Goal: Information Seeking & Learning: Learn about a topic

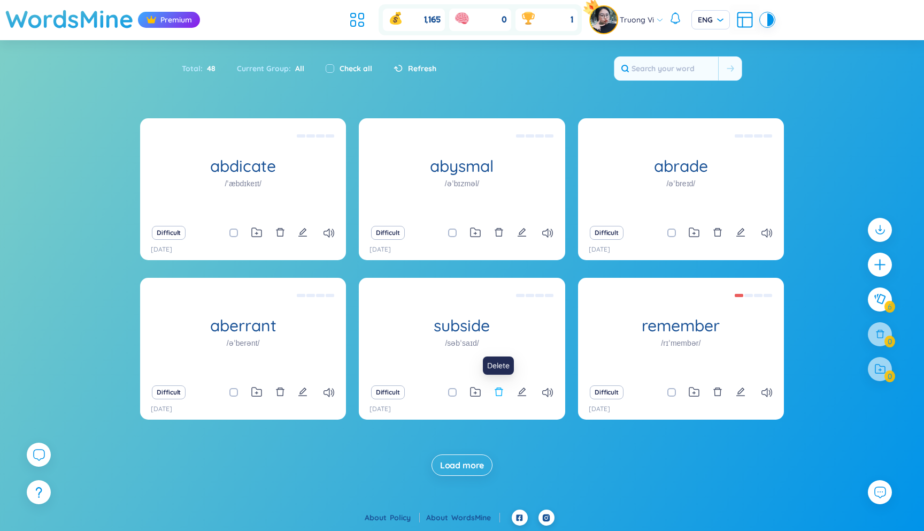
click at [496, 394] on icon "delete" at bounding box center [499, 392] width 10 height 10
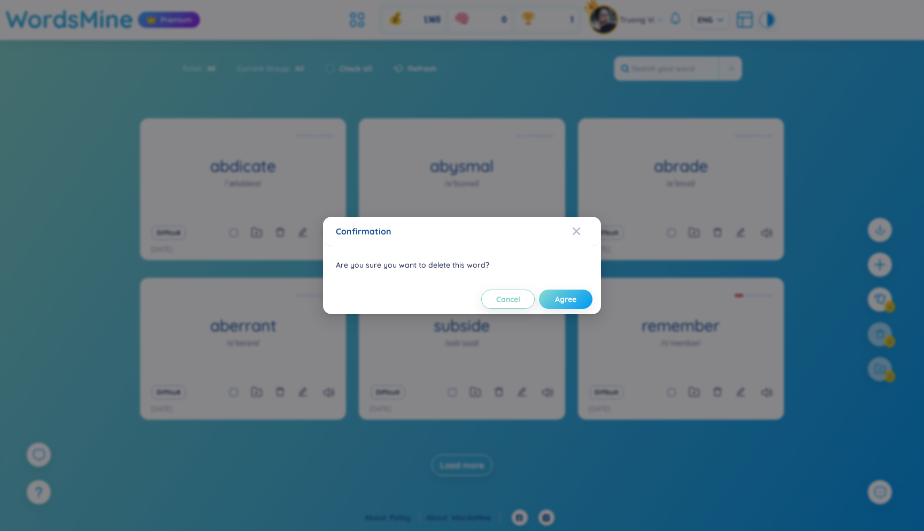
click at [580, 302] on button "Agree" at bounding box center [565, 298] width 53 height 19
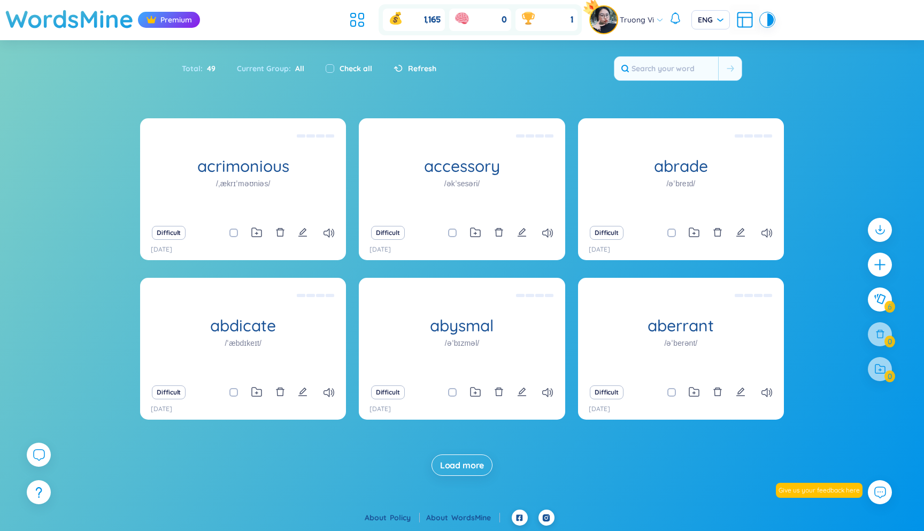
click at [239, 231] on input "checkbox" at bounding box center [239, 232] width 9 height 9
checkbox input "true"
click at [451, 233] on span at bounding box center [452, 232] width 9 height 9
click at [454, 233] on input "checkbox" at bounding box center [458, 232] width 9 height 9
checkbox input "true"
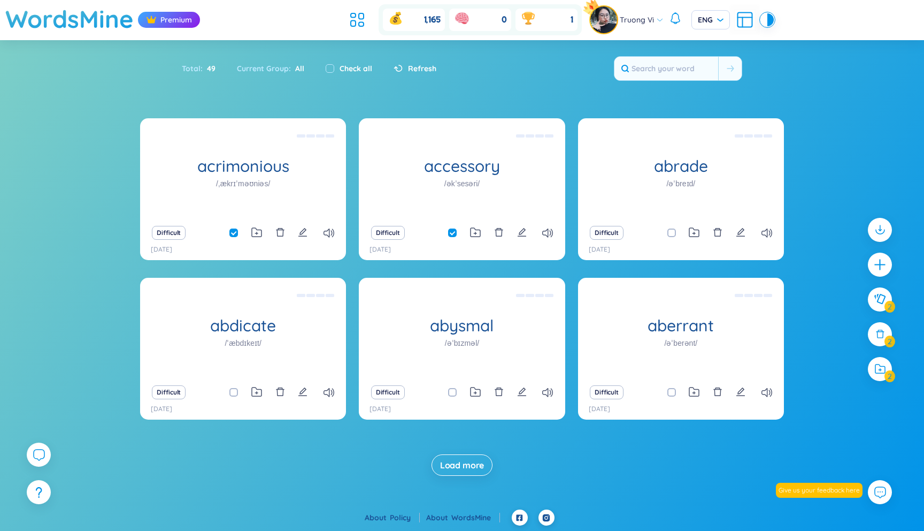
click at [673, 235] on input "checkbox" at bounding box center [677, 232] width 9 height 9
checkbox input "true"
click at [238, 390] on input "checkbox" at bounding box center [239, 392] width 9 height 9
checkbox input "true"
click at [449, 392] on span at bounding box center [452, 392] width 9 height 9
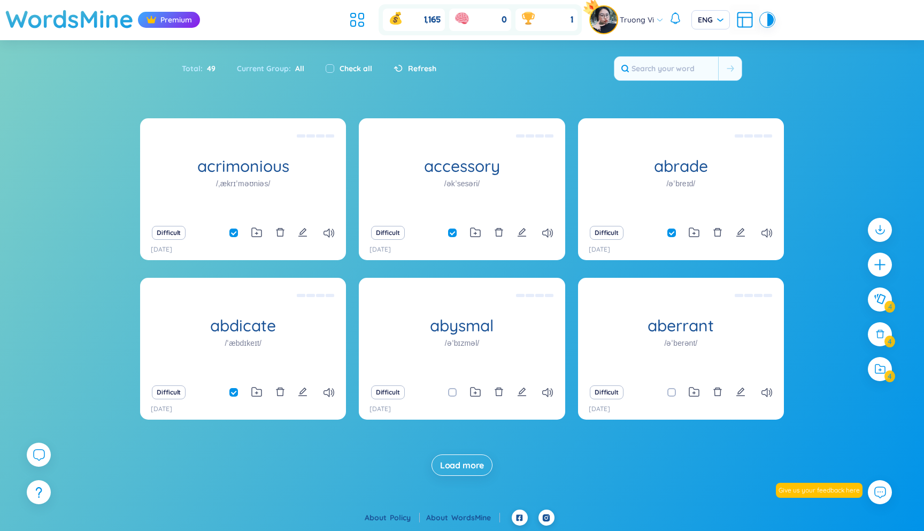
click at [454, 392] on input "checkbox" at bounding box center [458, 392] width 9 height 9
checkbox input "true"
click at [672, 391] on span at bounding box center [672, 392] width 9 height 9
click at [673, 391] on input "checkbox" at bounding box center [677, 392] width 9 height 9
checkbox input "true"
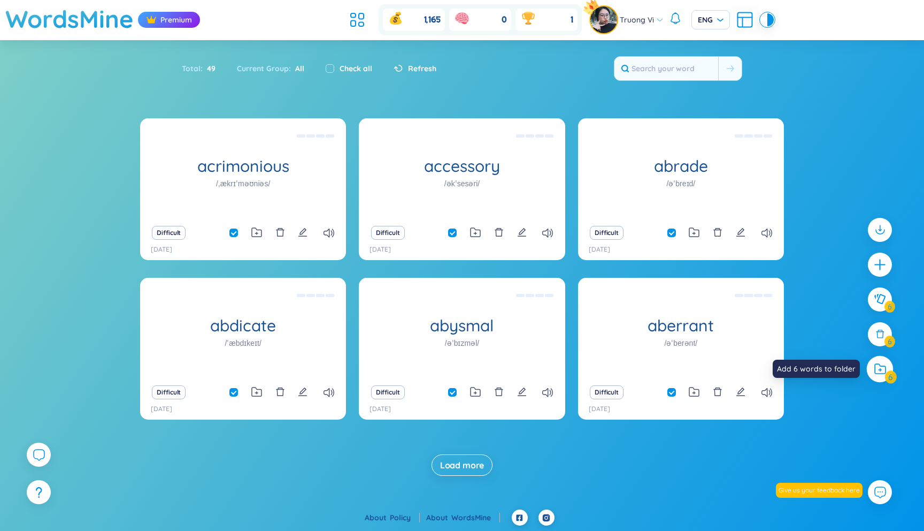
click at [880, 373] on icon at bounding box center [880, 369] width 11 height 10
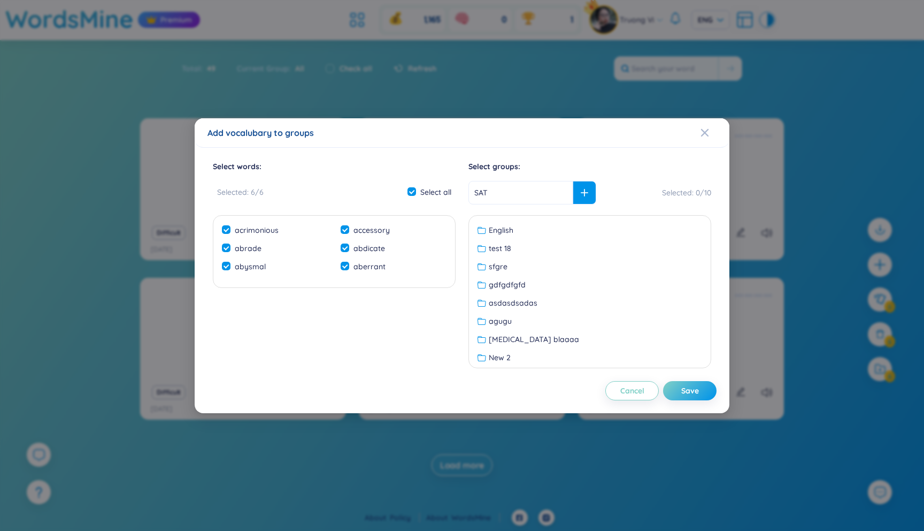
type input "SAT"
click at [576, 194] on div at bounding box center [585, 193] width 24 height 24
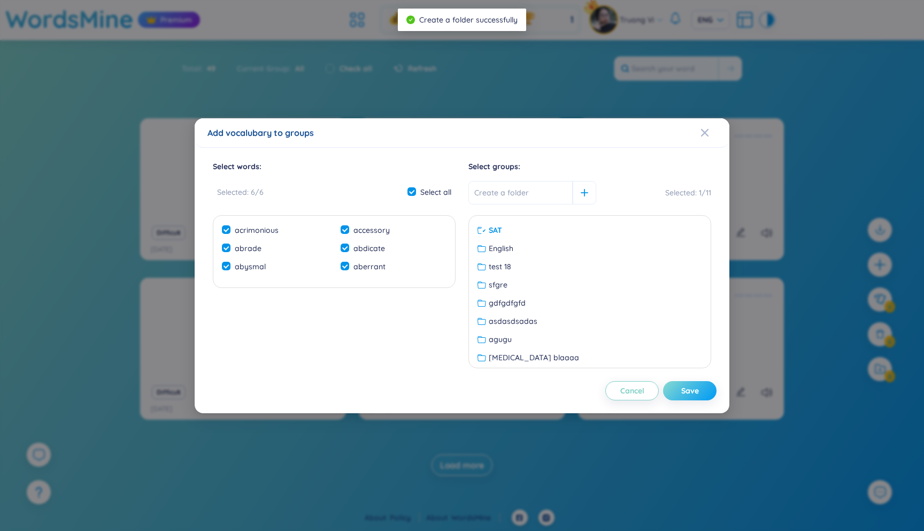
click at [677, 392] on button "Save" at bounding box center [689, 390] width 53 height 19
checkbox input "false"
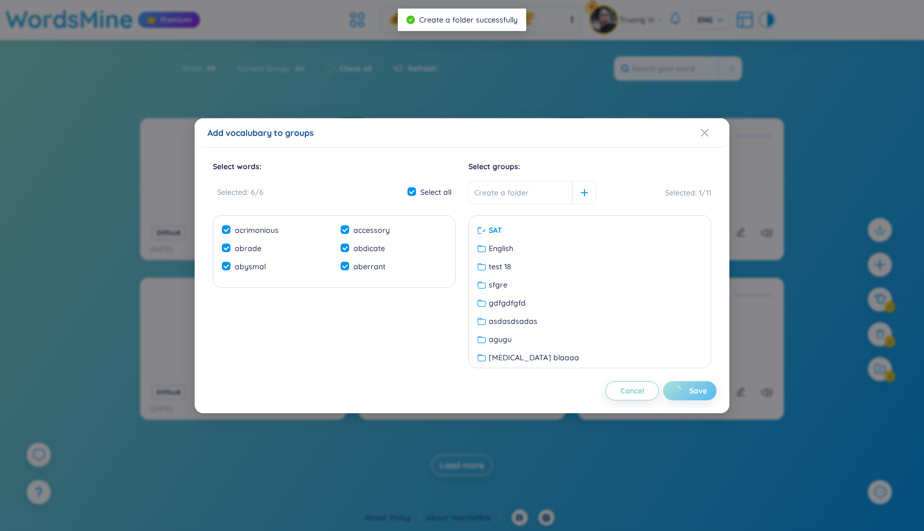
checkbox input "false"
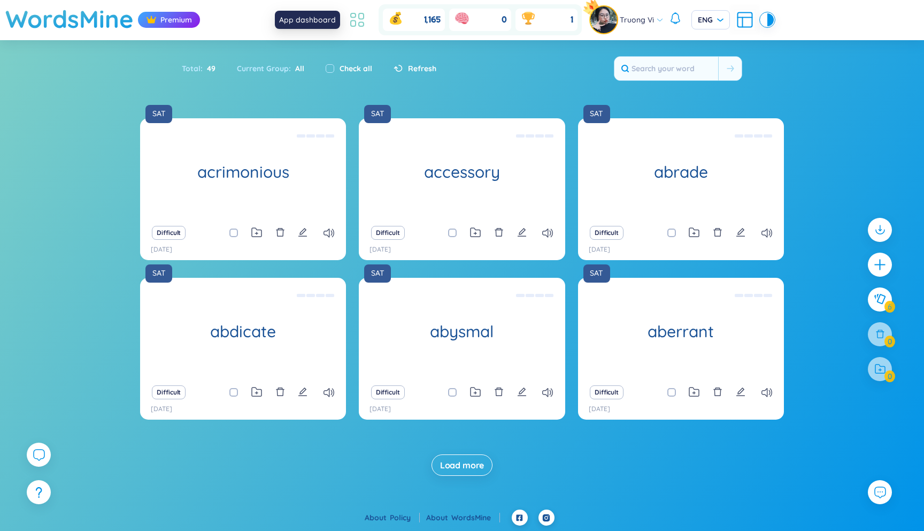
click at [357, 22] on icon at bounding box center [357, 19] width 19 height 19
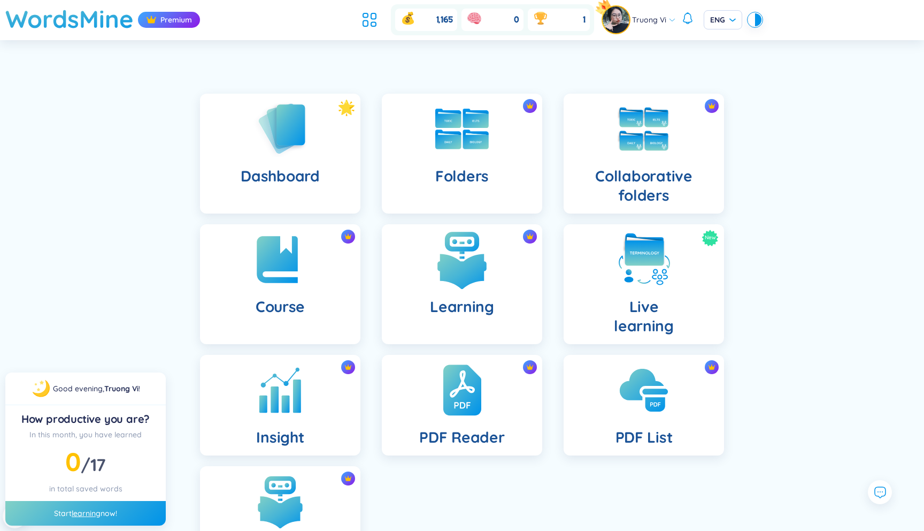
click at [428, 262] on div "Learning" at bounding box center [462, 284] width 160 height 120
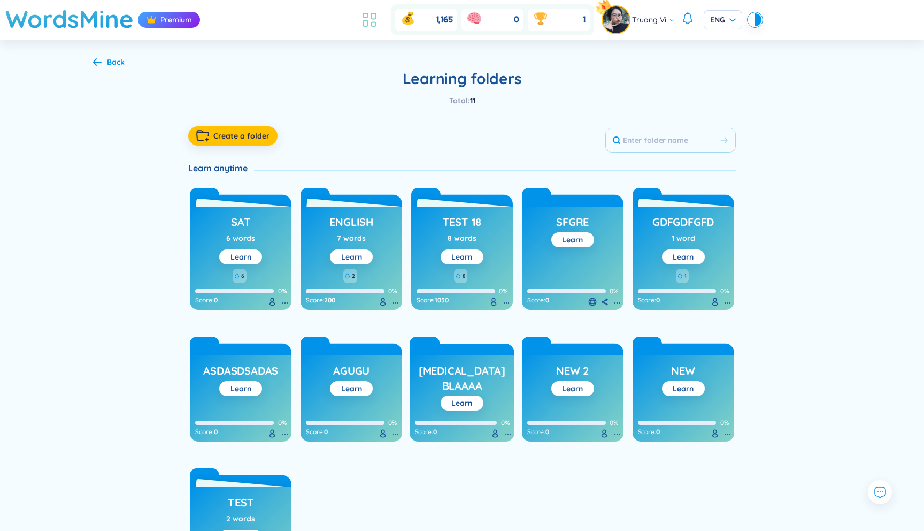
click at [371, 26] on icon at bounding box center [373, 24] width 5 height 4
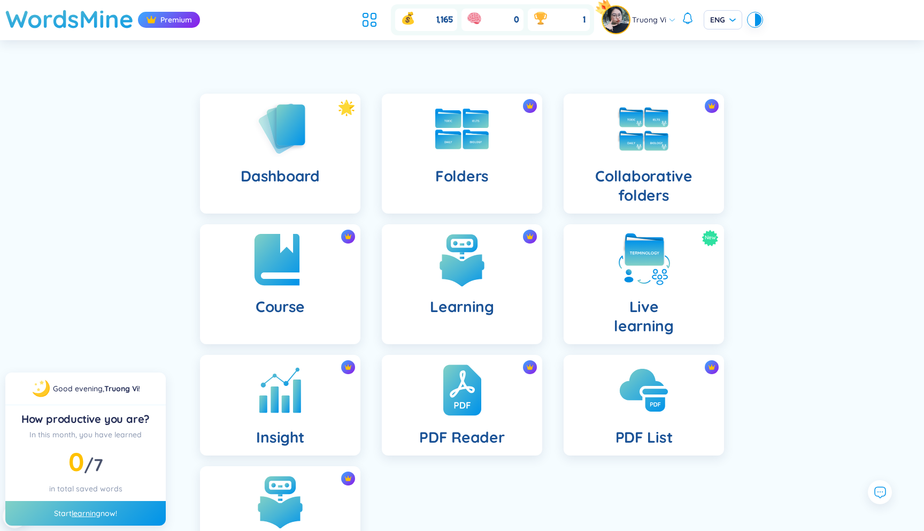
click at [321, 289] on div "Course" at bounding box center [280, 284] width 160 height 120
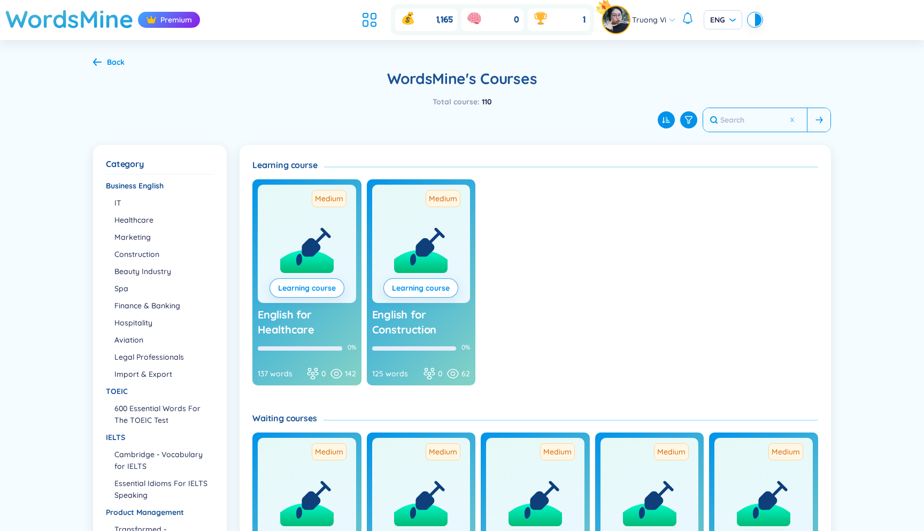
click at [750, 119] on input "text" at bounding box center [755, 120] width 104 height 24
type input "o"
type input "r"
type input "toeic"
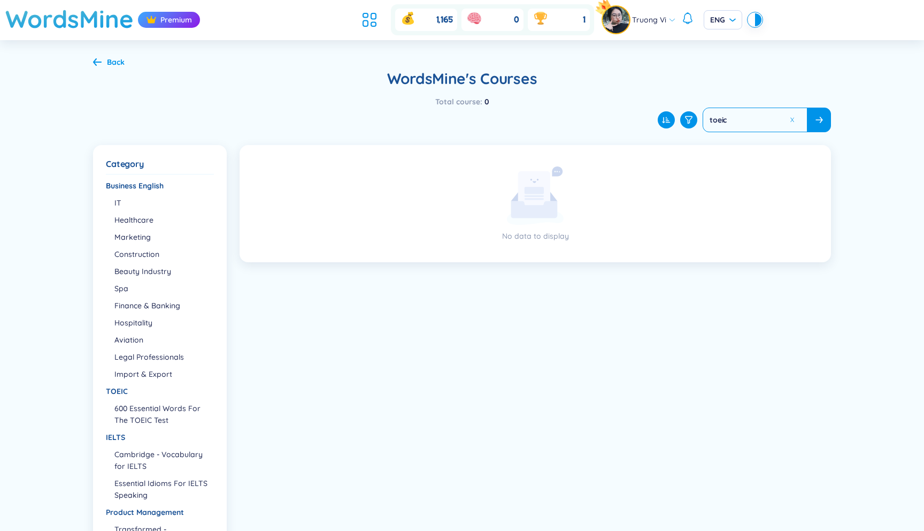
click at [103, 58] on div "Back" at bounding box center [109, 62] width 32 height 12
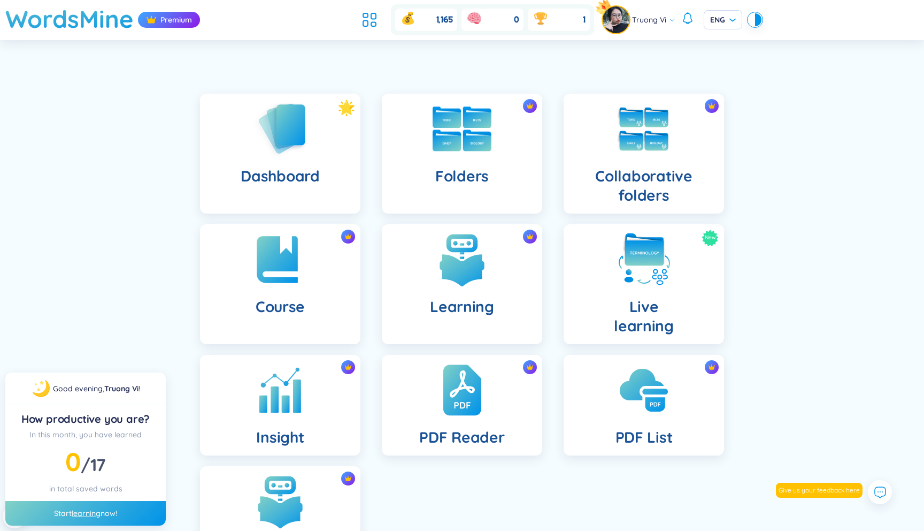
click at [438, 157] on div "Folders" at bounding box center [462, 154] width 160 height 120
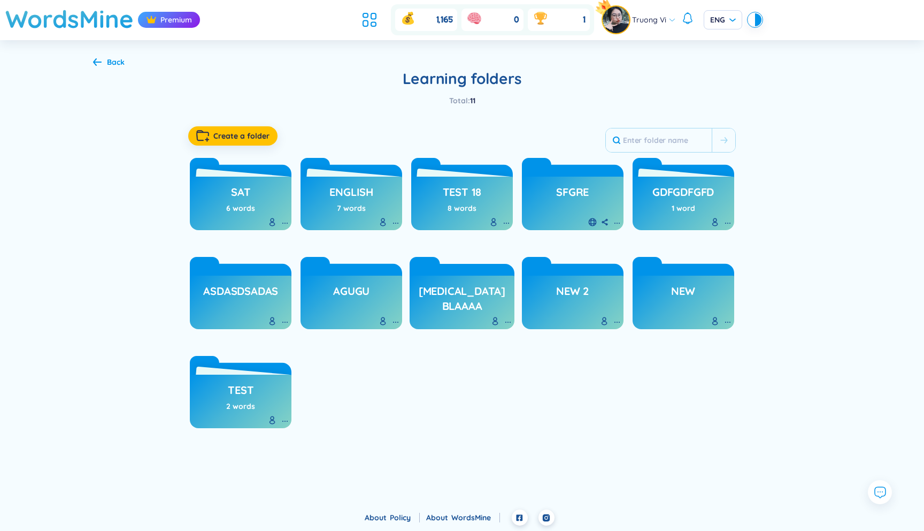
click at [98, 63] on icon at bounding box center [97, 62] width 9 height 8
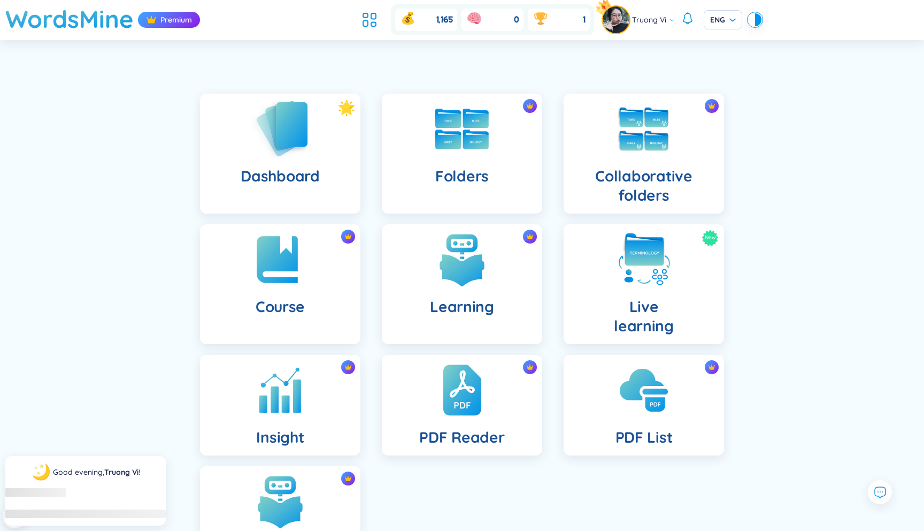
click at [271, 145] on img at bounding box center [280, 128] width 59 height 61
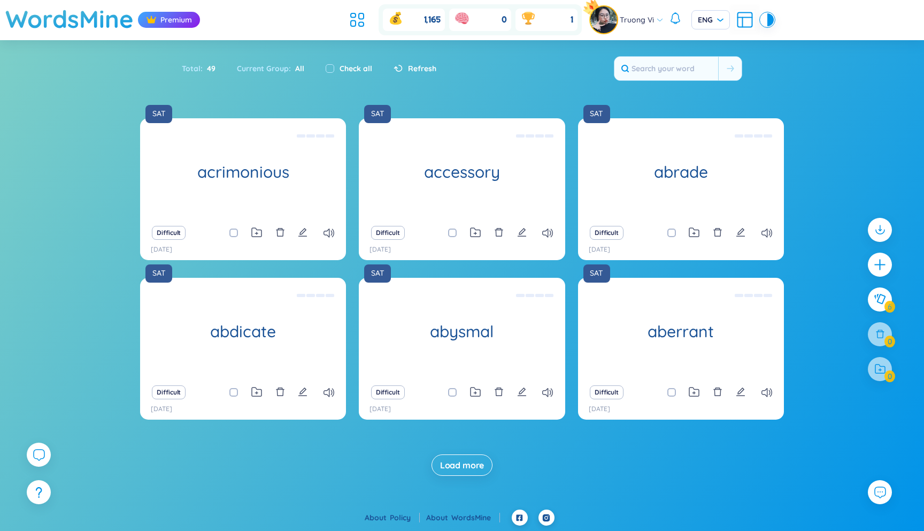
click at [238, 234] on input "checkbox" at bounding box center [239, 232] width 9 height 9
checkbox input "true"
click at [449, 236] on span at bounding box center [452, 232] width 9 height 9
click at [454, 236] on input "checkbox" at bounding box center [458, 232] width 9 height 9
checkbox input "true"
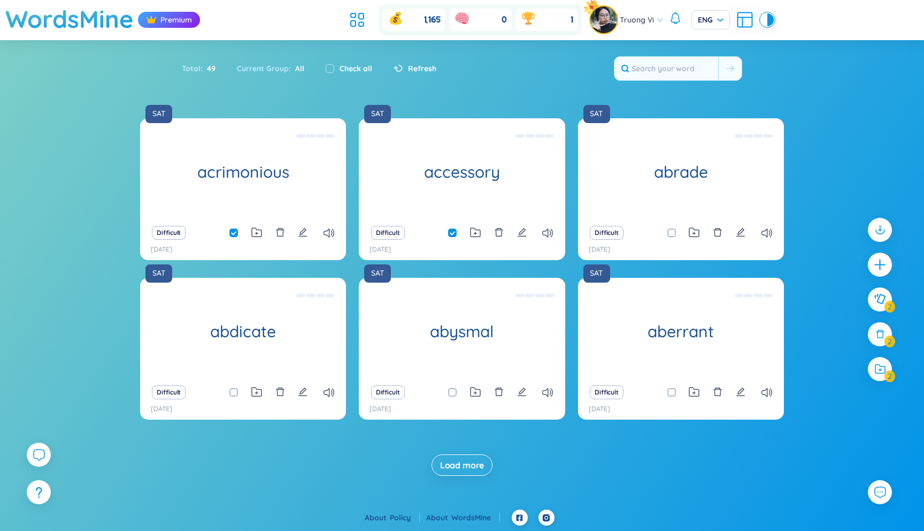
click at [666, 234] on div "Difficult" at bounding box center [681, 232] width 195 height 15
click at [671, 233] on span at bounding box center [672, 232] width 9 height 9
click at [673, 233] on input "checkbox" at bounding box center [677, 232] width 9 height 9
checkbox input "true"
click at [240, 392] on input "checkbox" at bounding box center [239, 392] width 9 height 9
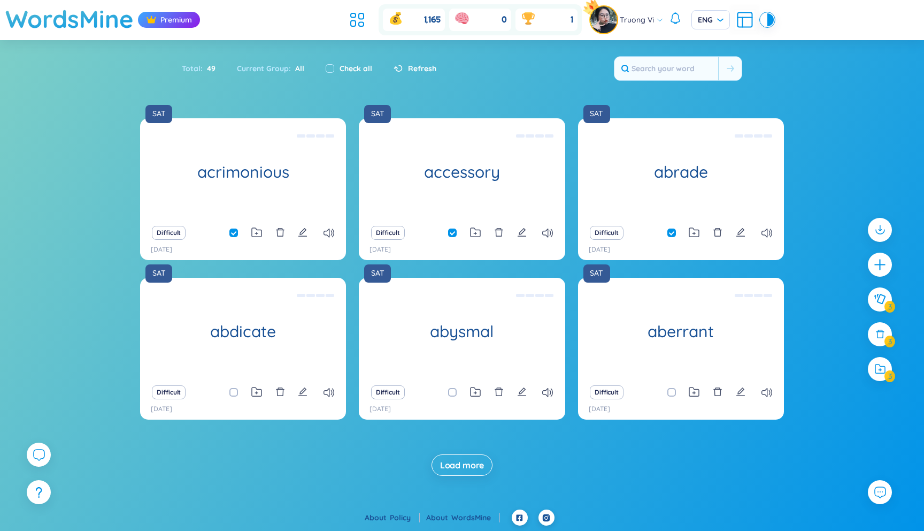
checkbox input "true"
click at [452, 391] on span at bounding box center [452, 392] width 9 height 9
click at [454, 391] on input "checkbox" at bounding box center [458, 392] width 9 height 9
checkbox input "true"
click at [673, 392] on input "checkbox" at bounding box center [677, 392] width 9 height 9
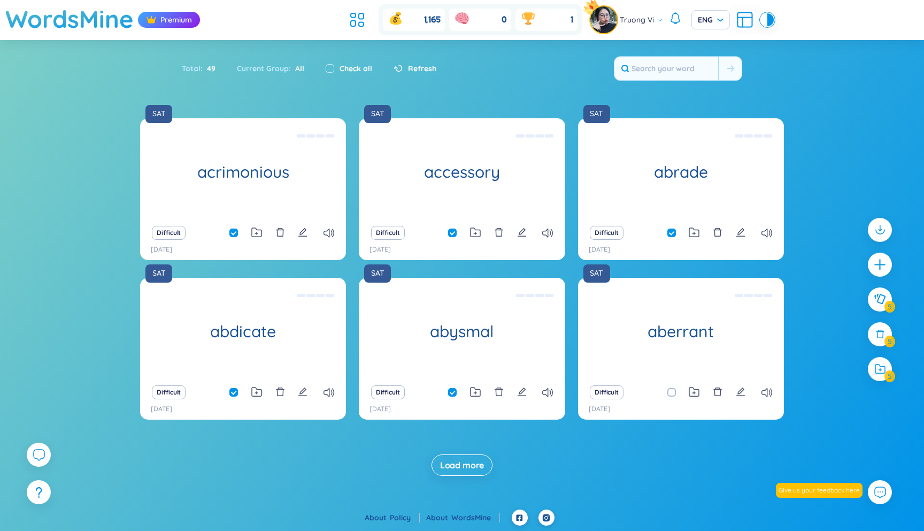
checkbox input "true"
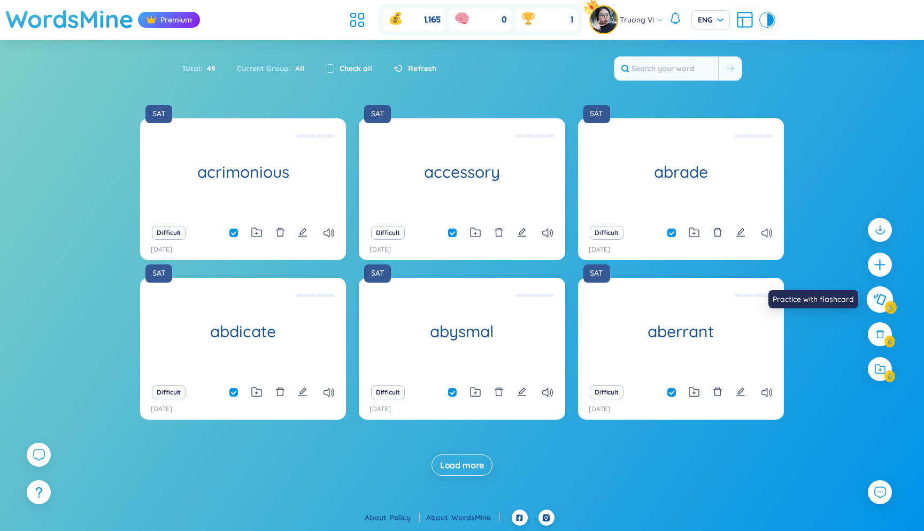
click at [880, 301] on icon at bounding box center [880, 299] width 13 height 12
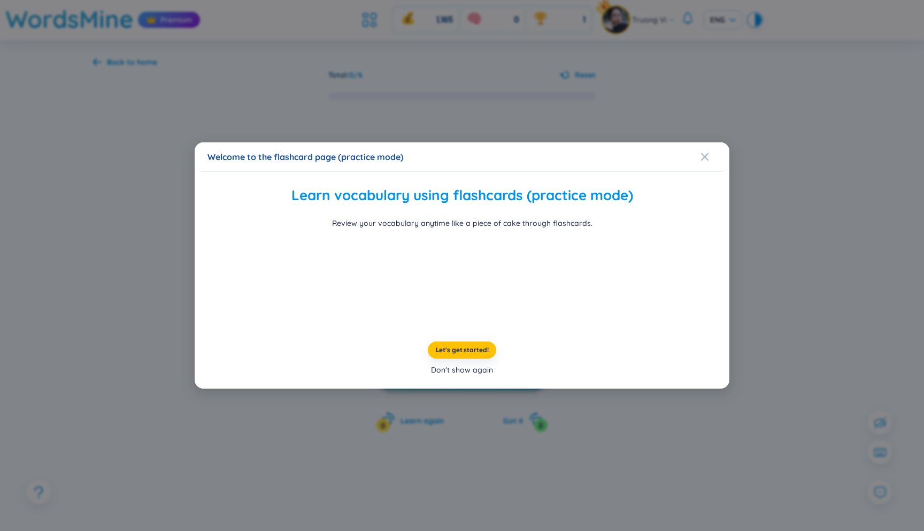
click at [478, 376] on div "Don't show again" at bounding box center [462, 370] width 62 height 12
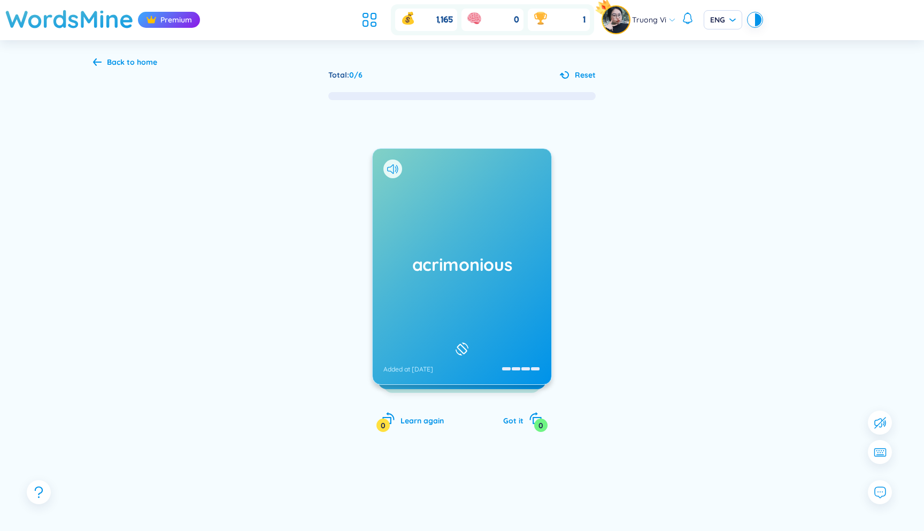
click at [476, 269] on h1 "acrimonious" at bounding box center [462, 264] width 157 height 24
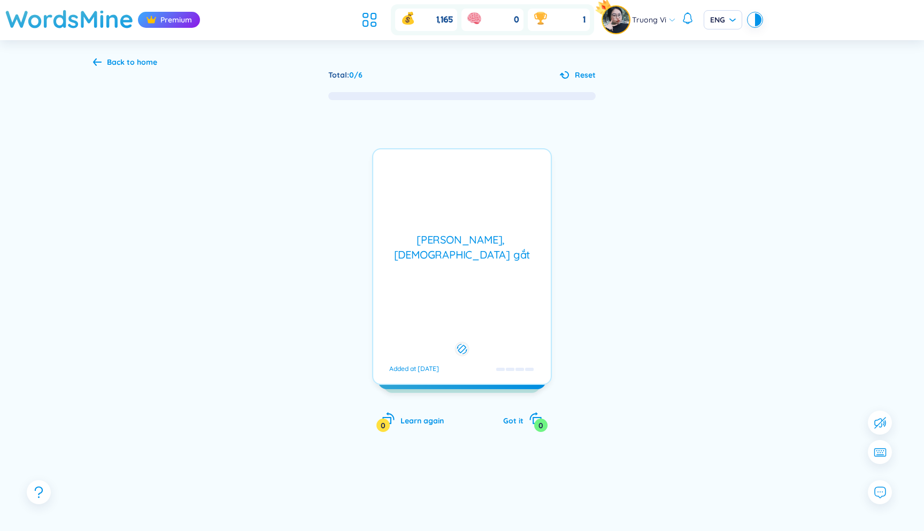
click at [476, 269] on div "[PERSON_NAME], [DEMOGRAPHIC_DATA] gắt Added at [DATE]" at bounding box center [462, 266] width 180 height 236
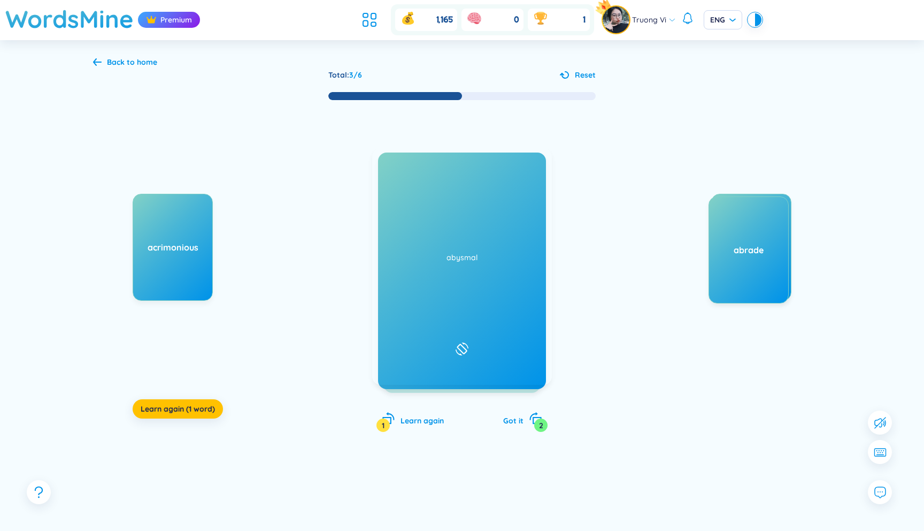
click at [498, 310] on div "abdicate Added at [DATE]" at bounding box center [462, 266] width 179 height 235
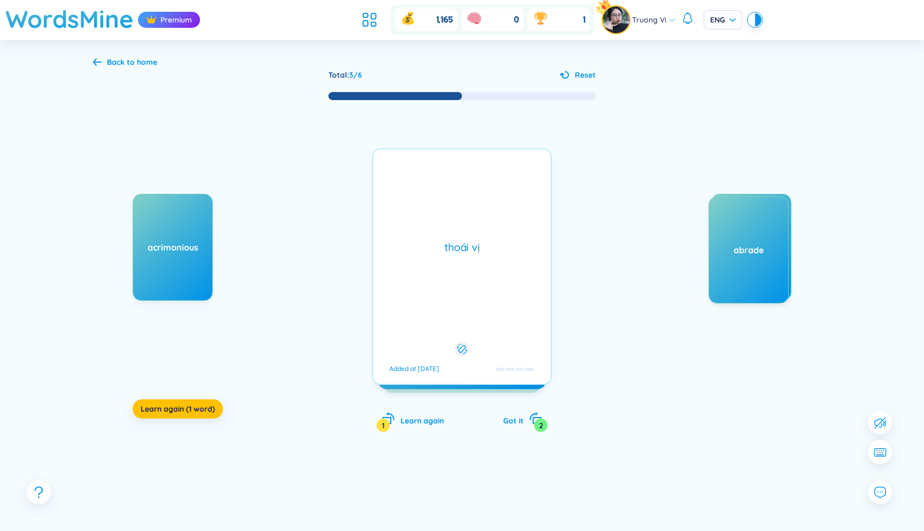
click at [498, 310] on div "thoái vị Added at [DATE]" at bounding box center [462, 266] width 180 height 236
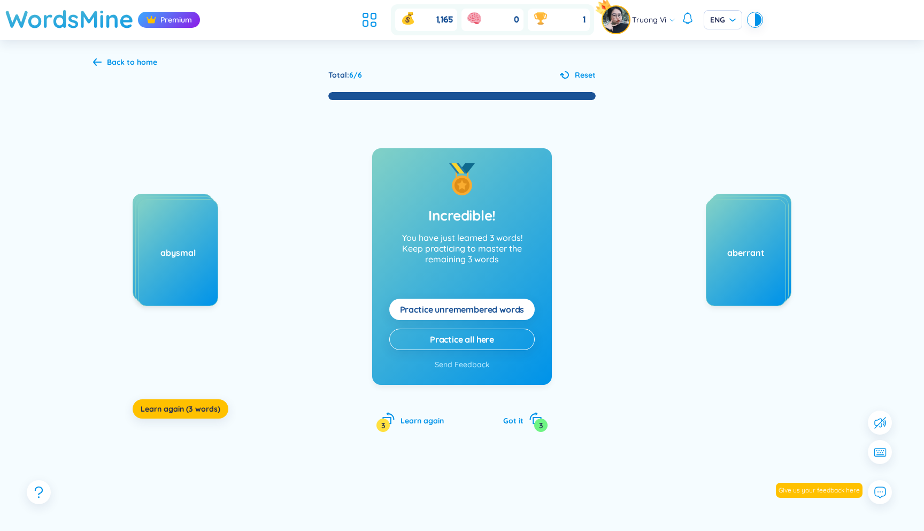
click at [586, 71] on span "Reset" at bounding box center [585, 75] width 21 height 12
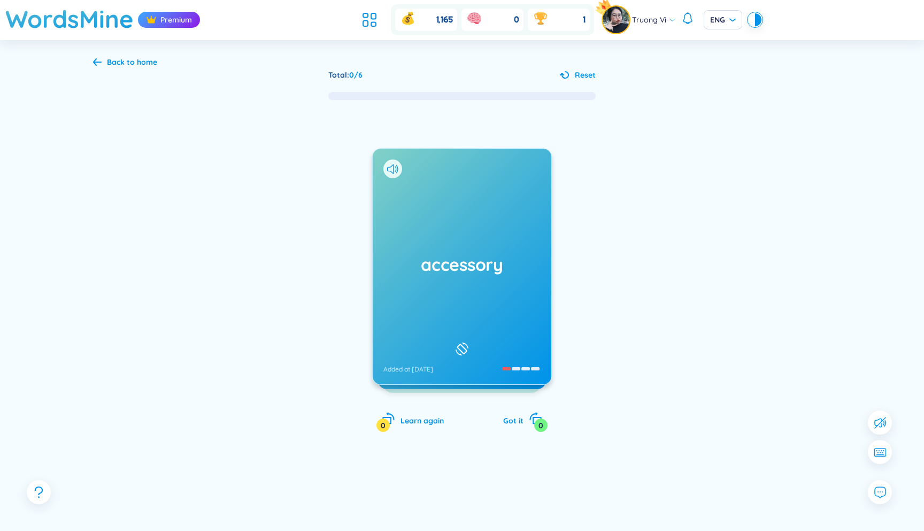
click at [353, 22] on header "WordsMine Premium 1,165 0 1 [PERSON_NAME] Vi ENG" at bounding box center [462, 20] width 924 height 40
click at [363, 22] on icon at bounding box center [365, 24] width 5 height 6
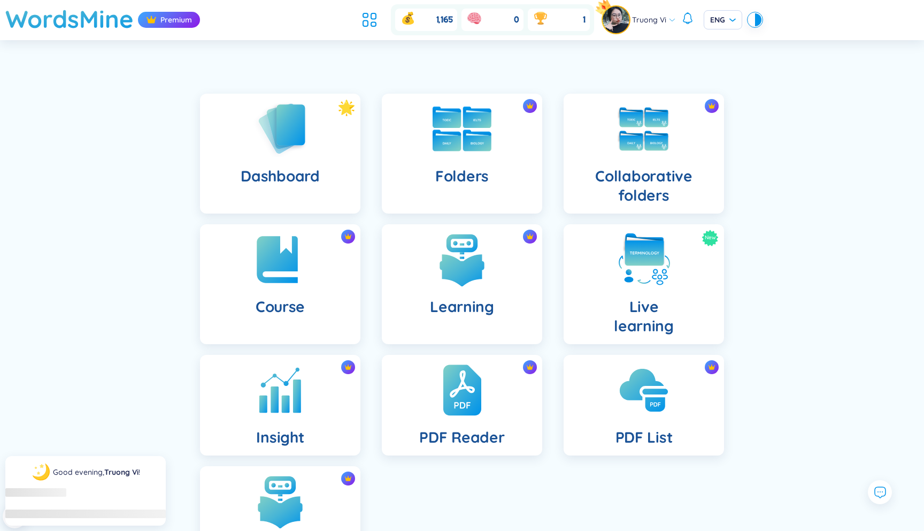
click at [405, 146] on div "Folders" at bounding box center [462, 154] width 160 height 120
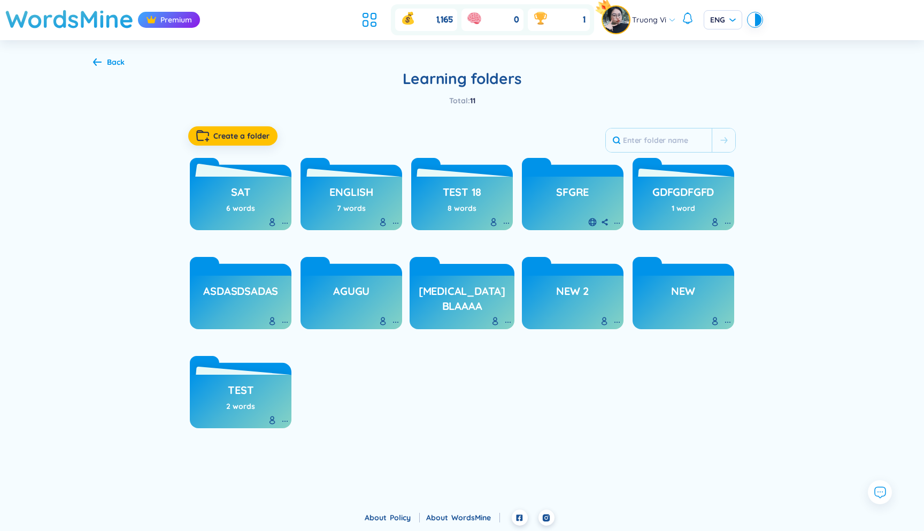
click at [238, 204] on div "6 words" at bounding box center [240, 208] width 29 height 12
click at [241, 191] on h3 "SAT" at bounding box center [240, 195] width 19 height 20
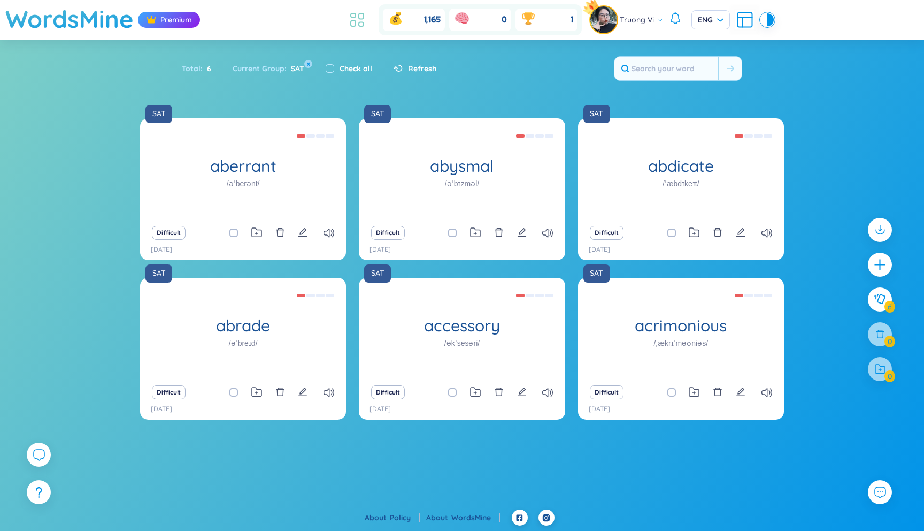
click at [364, 15] on icon at bounding box center [361, 16] width 5 height 6
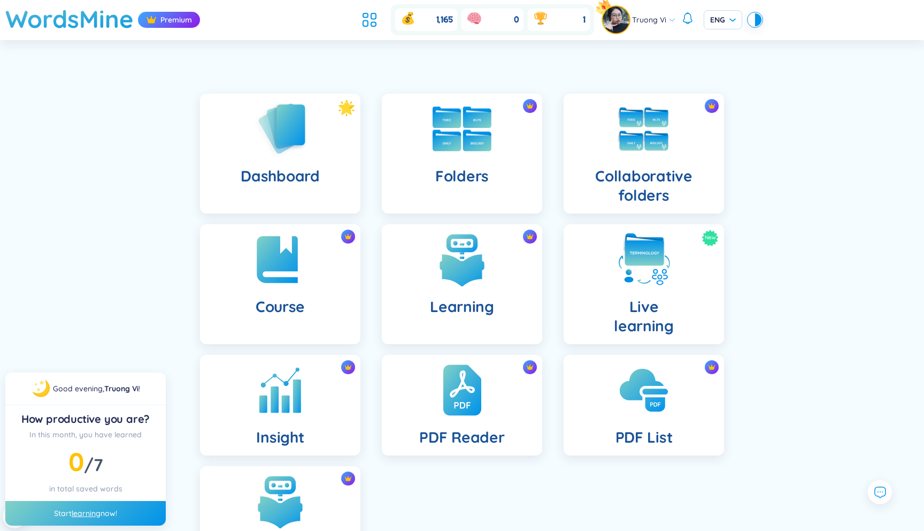
click at [426, 182] on div "Folders" at bounding box center [462, 154] width 160 height 120
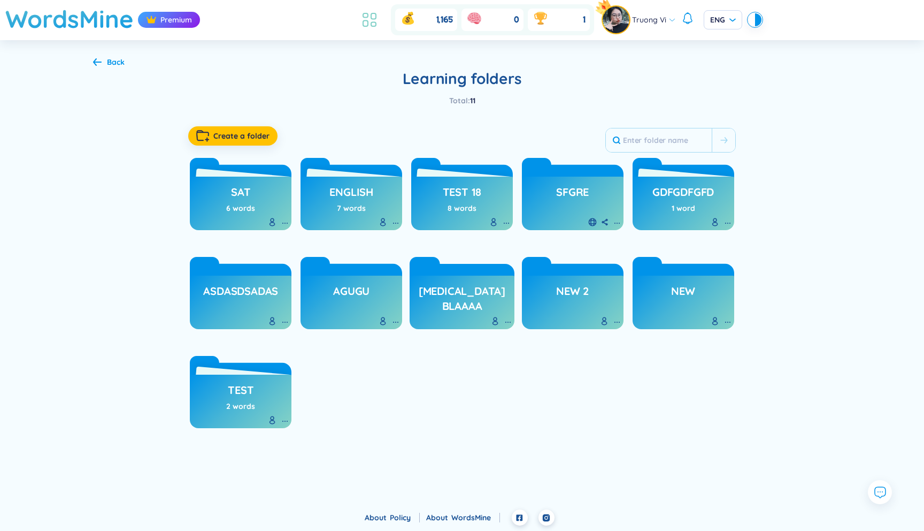
click at [374, 22] on icon at bounding box center [373, 24] width 5 height 4
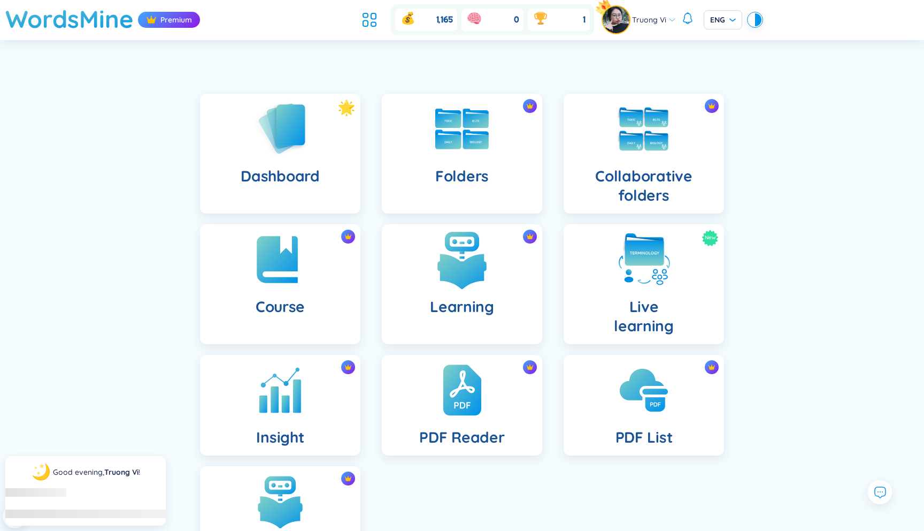
click at [487, 264] on img at bounding box center [462, 259] width 59 height 59
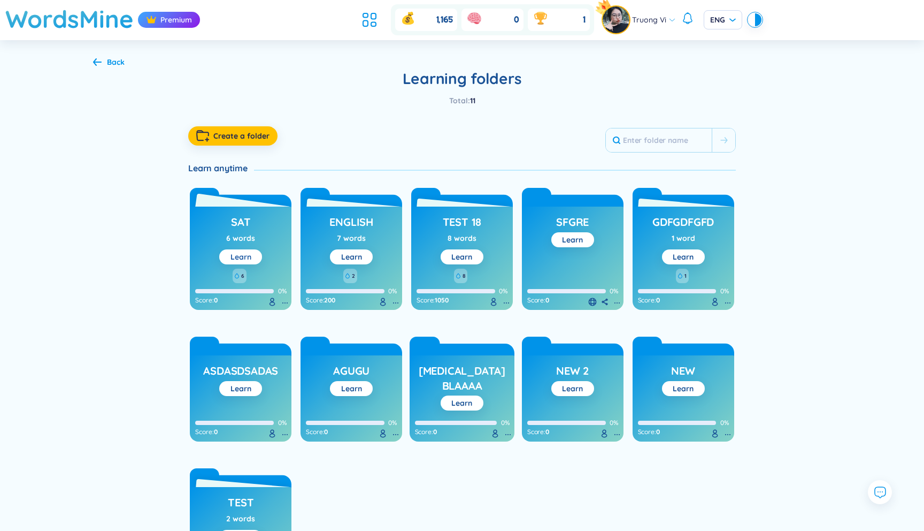
click at [247, 260] on link "Learn" at bounding box center [241, 257] width 21 height 10
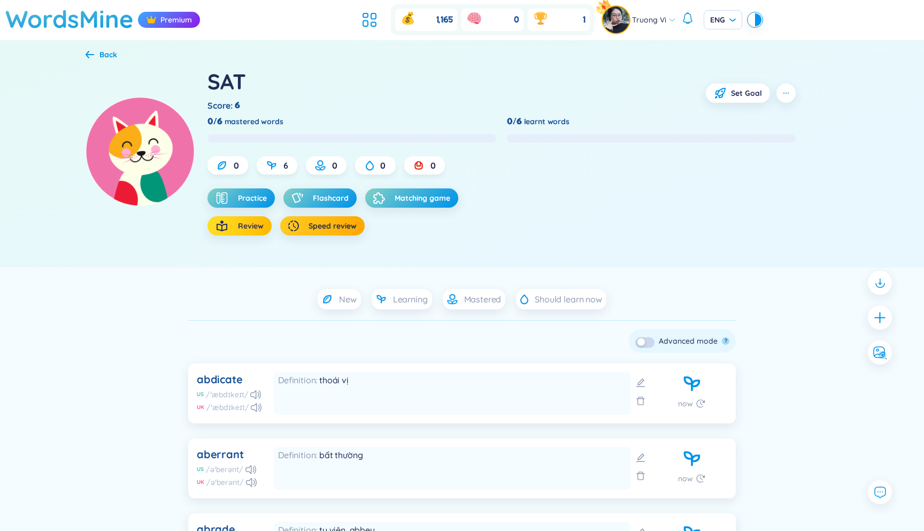
click at [239, 227] on span "Review" at bounding box center [251, 225] width 26 height 11
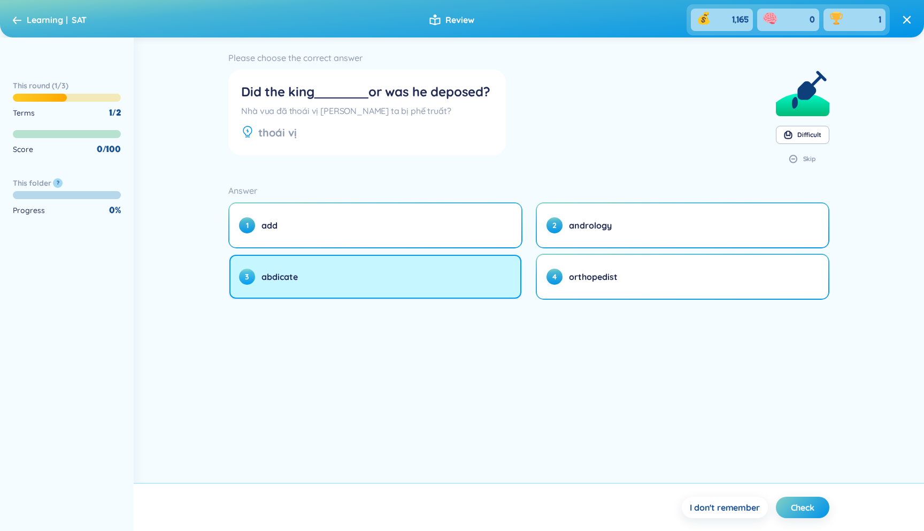
click at [386, 273] on button "3 abdicate" at bounding box center [375, 277] width 292 height 44
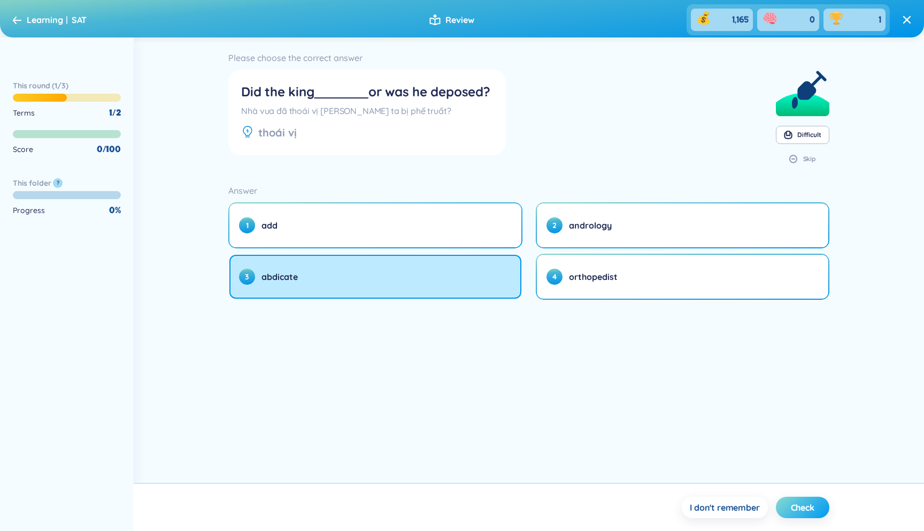
click at [801, 499] on button "Check" at bounding box center [802, 506] width 53 height 21
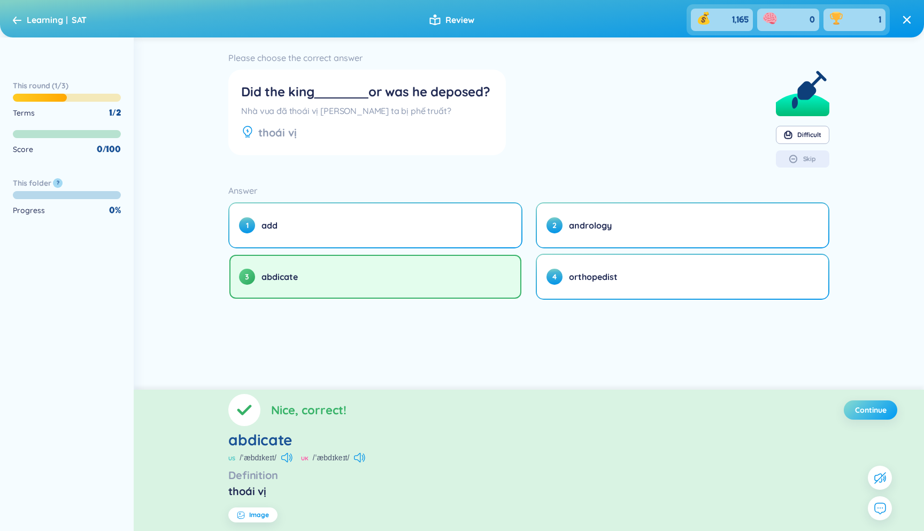
click at [864, 416] on button "Continue" at bounding box center [870, 409] width 53 height 19
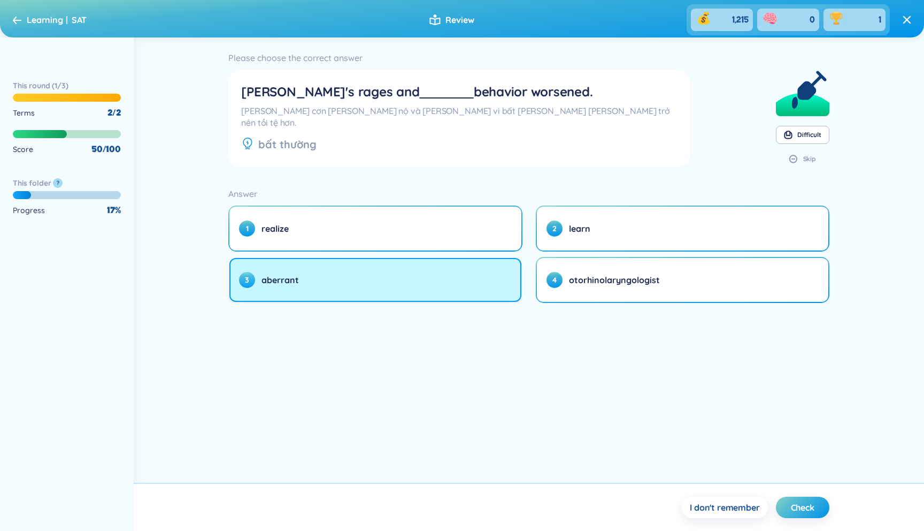
click at [461, 288] on button "3 aberrant" at bounding box center [375, 280] width 292 height 44
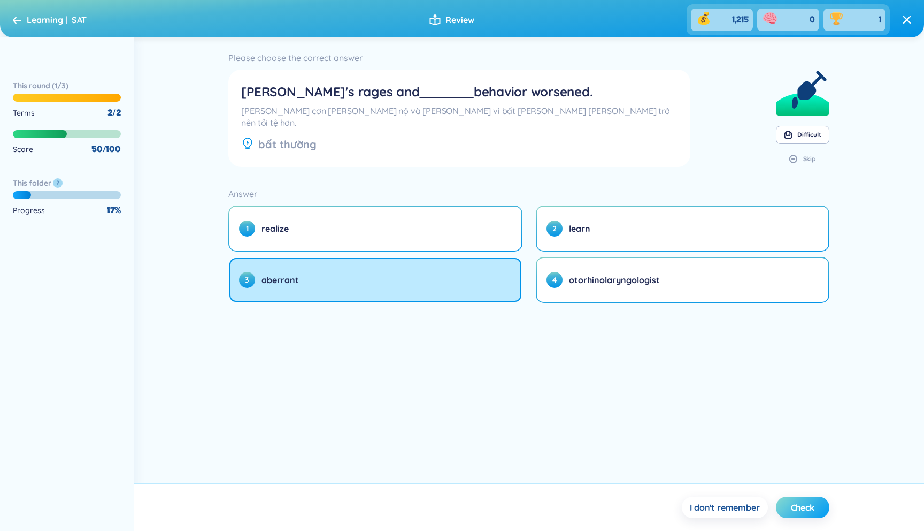
click at [801, 514] on button "Check" at bounding box center [802, 506] width 53 height 21
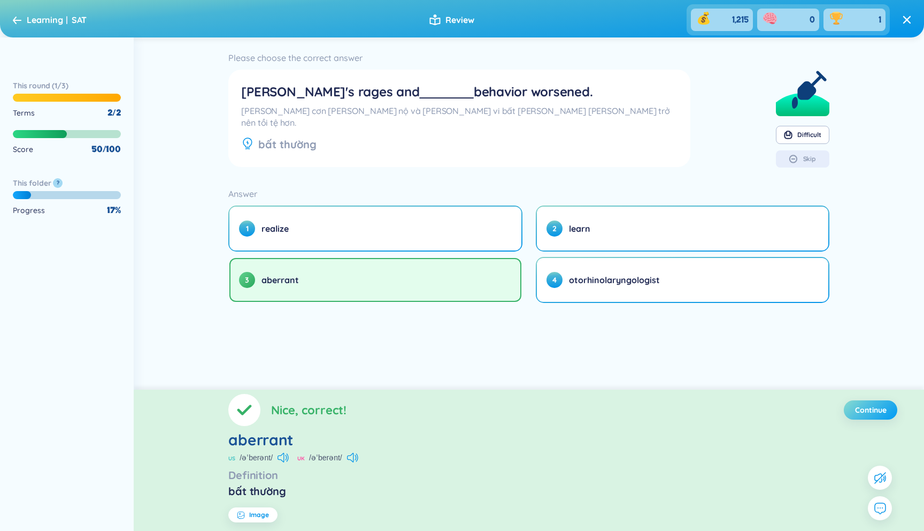
click at [862, 413] on span "Continue" at bounding box center [871, 409] width 32 height 11
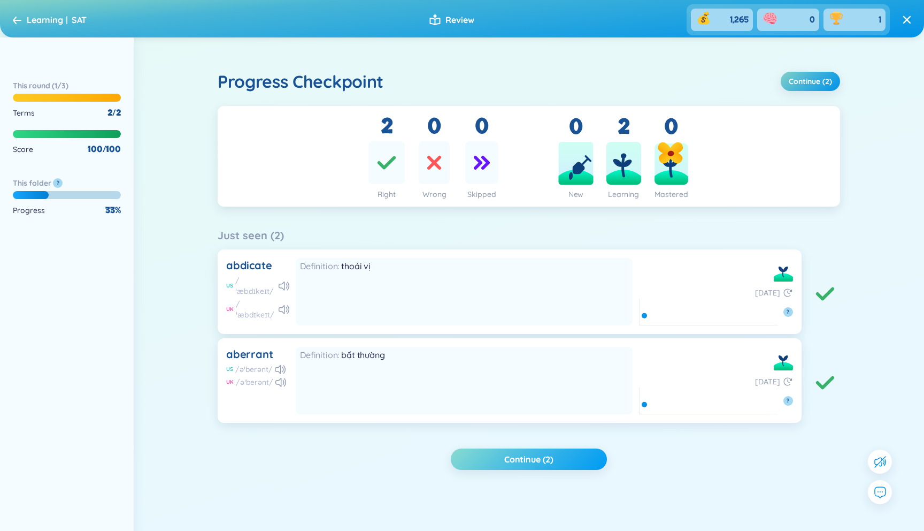
click at [572, 452] on button "Continue (2)" at bounding box center [529, 458] width 156 height 21
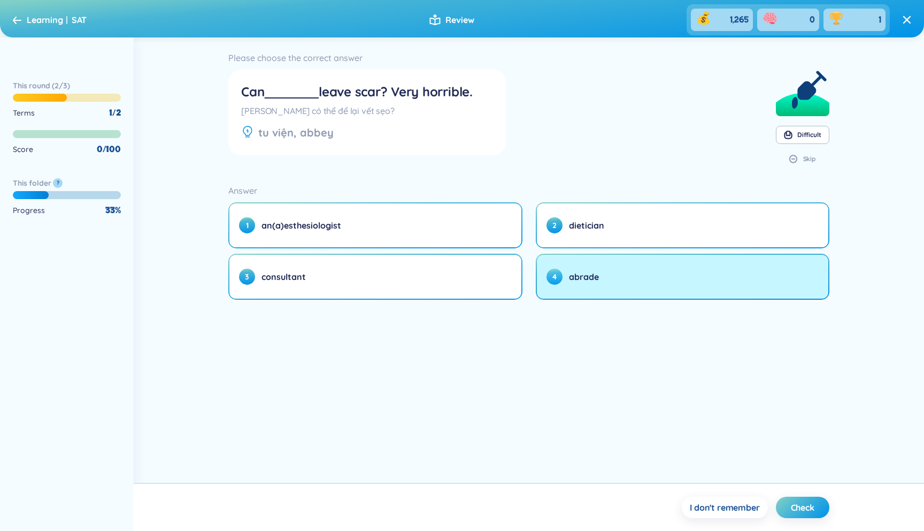
click at [571, 278] on span "abrade" at bounding box center [584, 277] width 30 height 12
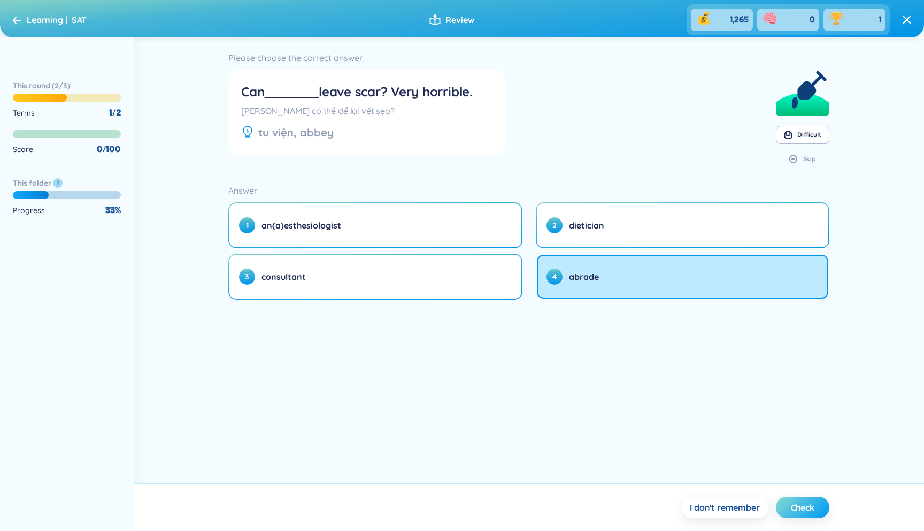
click at [784, 512] on button "Check" at bounding box center [802, 506] width 53 height 21
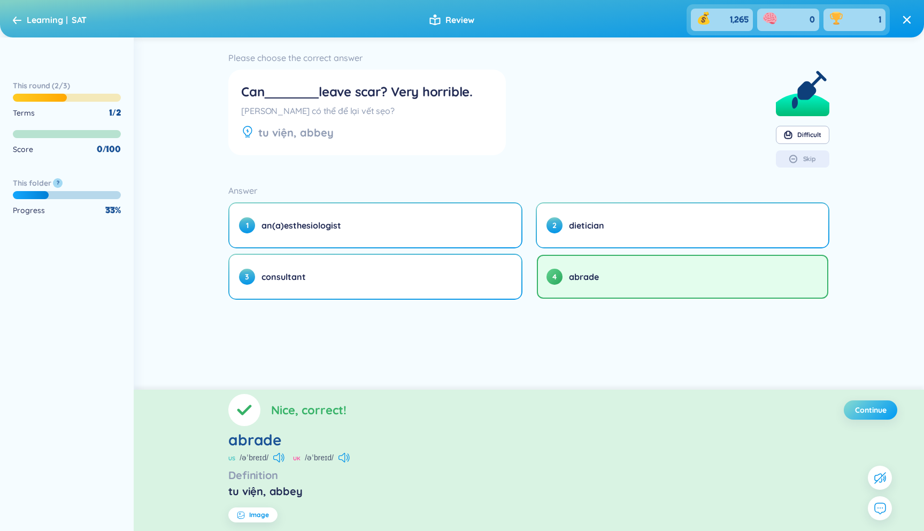
click at [882, 408] on span "Continue" at bounding box center [871, 409] width 32 height 11
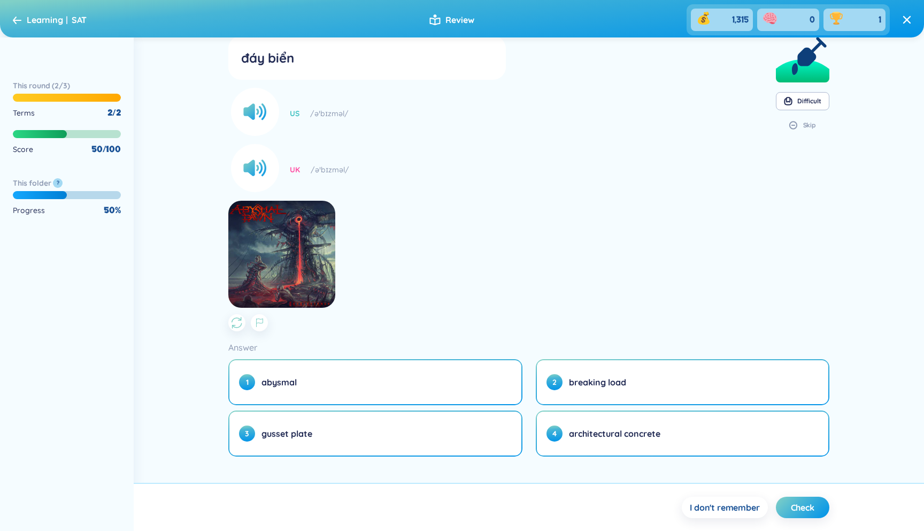
scroll to position [42, 0]
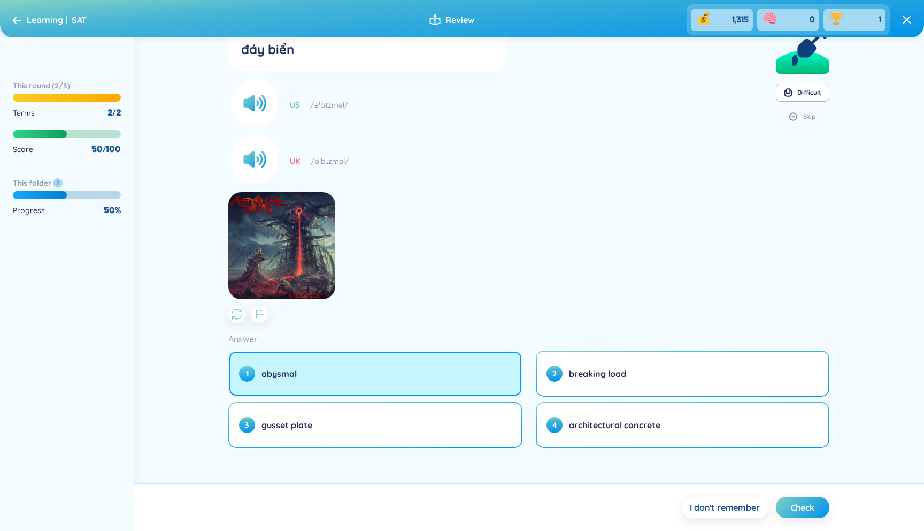
click at [474, 364] on button "1 abysmal" at bounding box center [375, 373] width 292 height 44
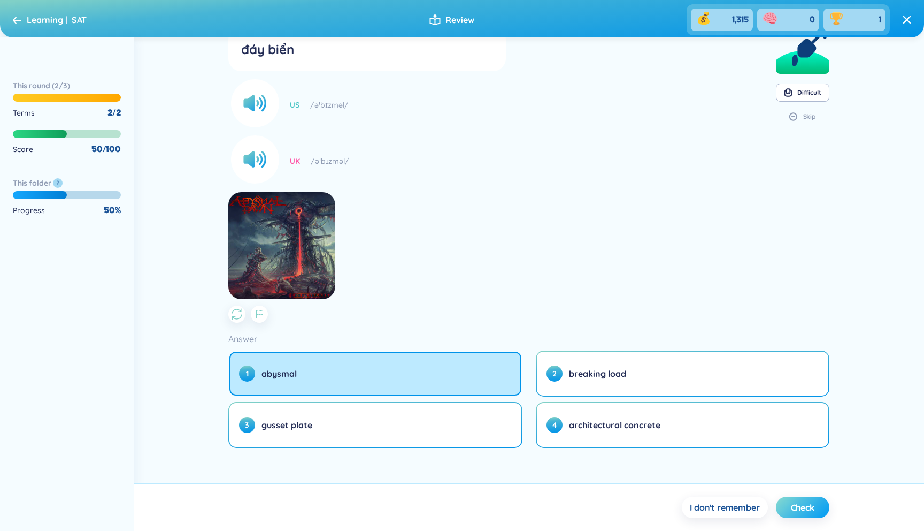
click at [789, 508] on button "Check" at bounding box center [802, 506] width 53 height 21
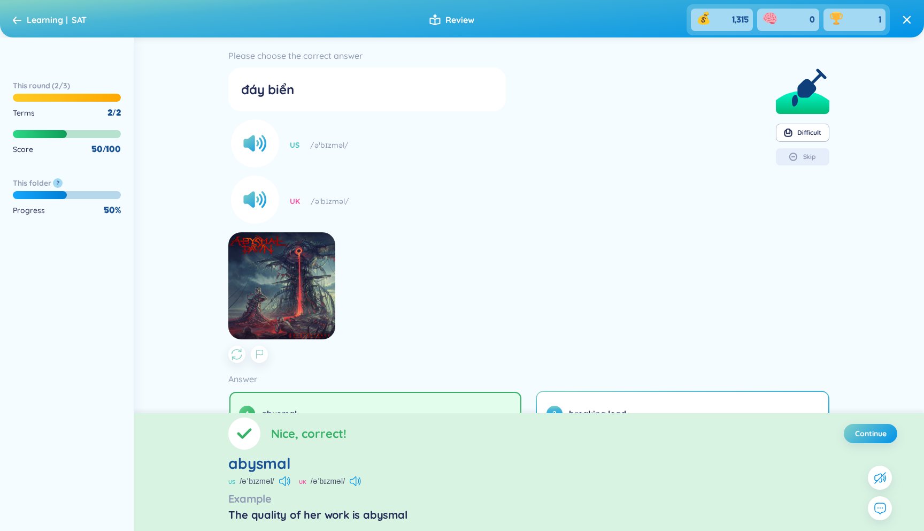
scroll to position [0, 0]
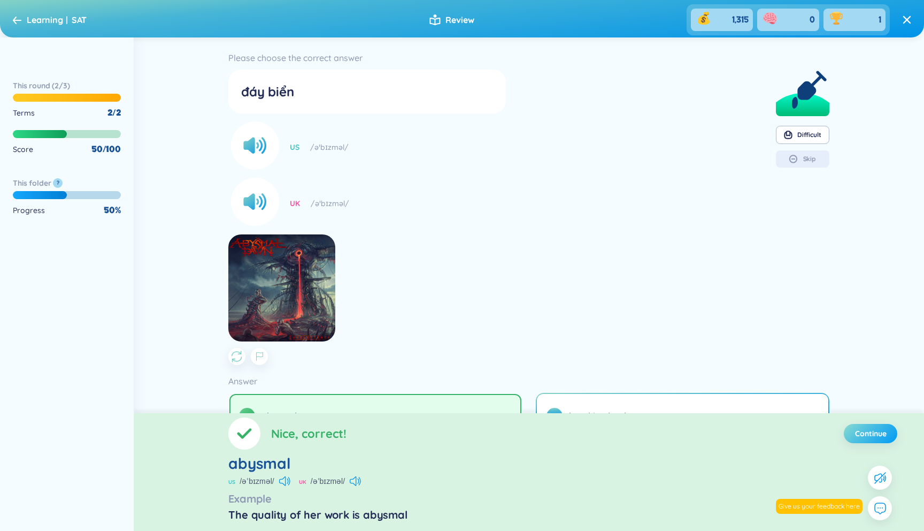
click at [880, 440] on button "Continue" at bounding box center [870, 433] width 53 height 19
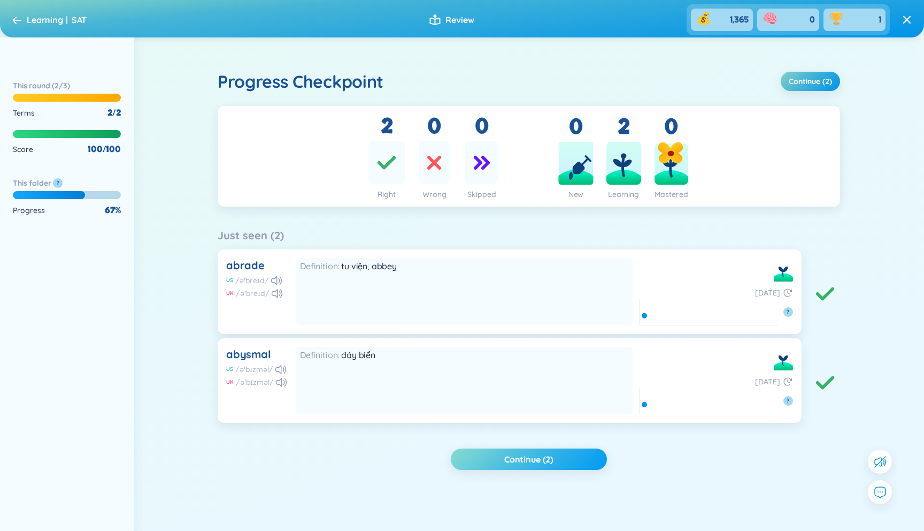
click at [570, 453] on button "Continue (2)" at bounding box center [529, 458] width 156 height 21
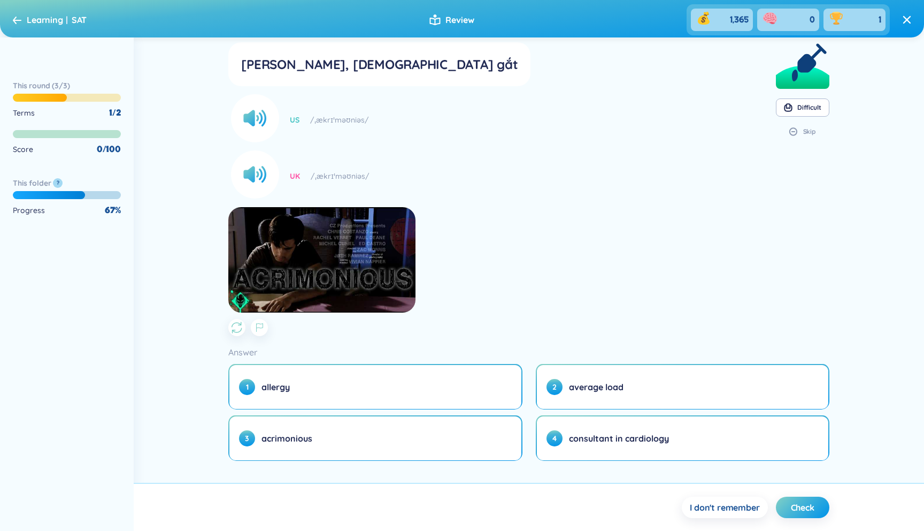
scroll to position [41, 0]
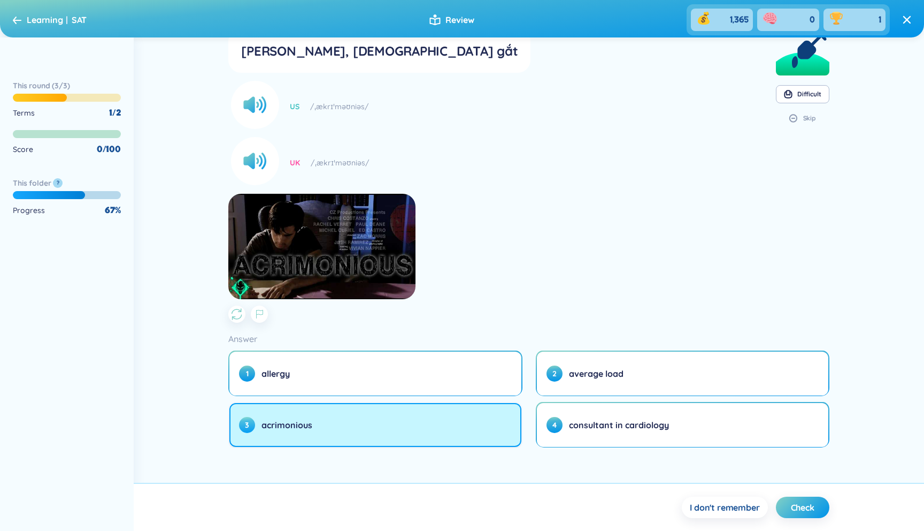
click at [462, 416] on button "3 acrimonious" at bounding box center [375, 425] width 292 height 44
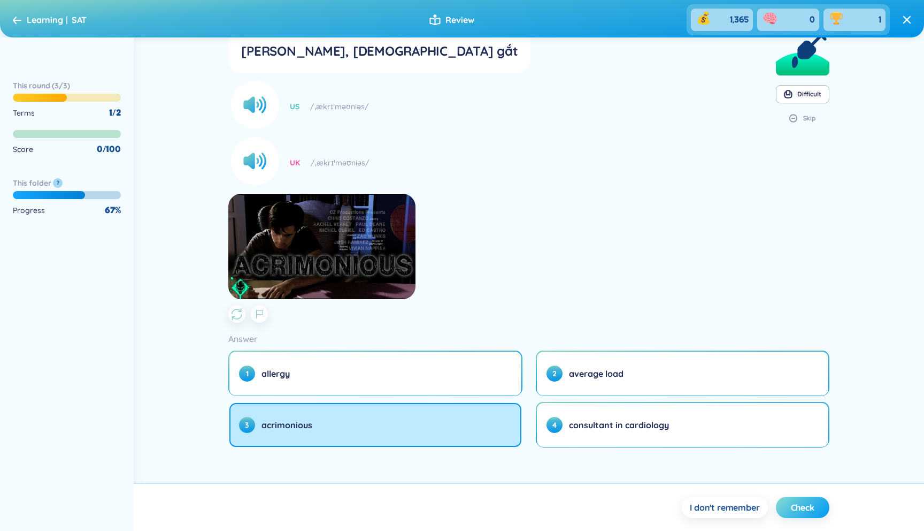
click at [785, 503] on button "Check" at bounding box center [802, 506] width 53 height 21
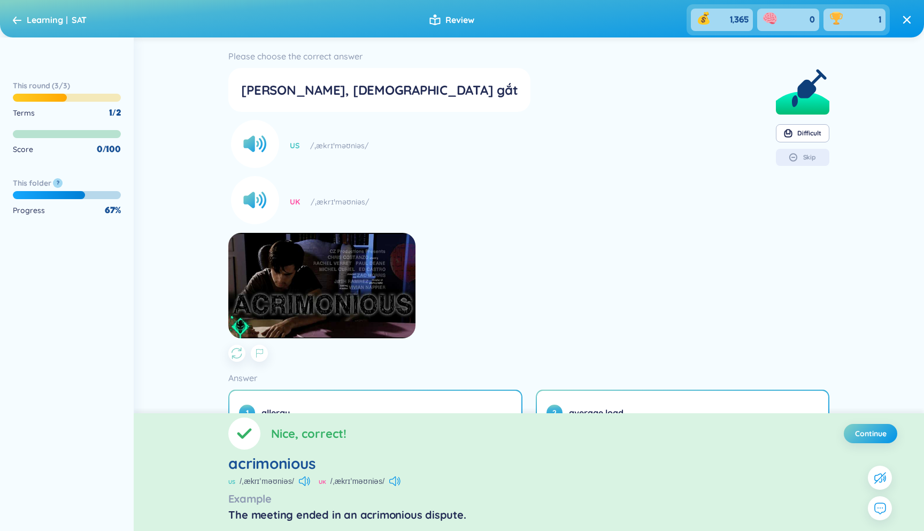
scroll to position [0, 0]
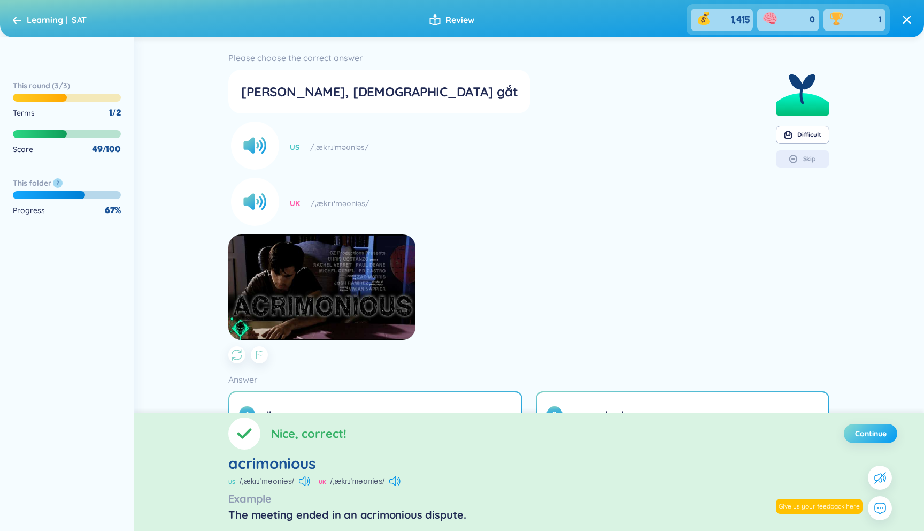
click at [864, 432] on span "Continue" at bounding box center [871, 433] width 32 height 11
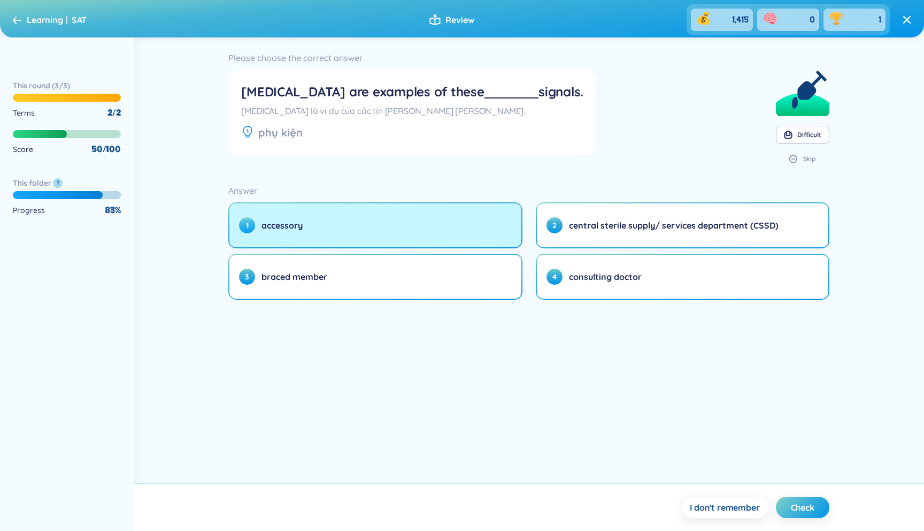
click at [365, 212] on button "1 accessory" at bounding box center [375, 225] width 292 height 44
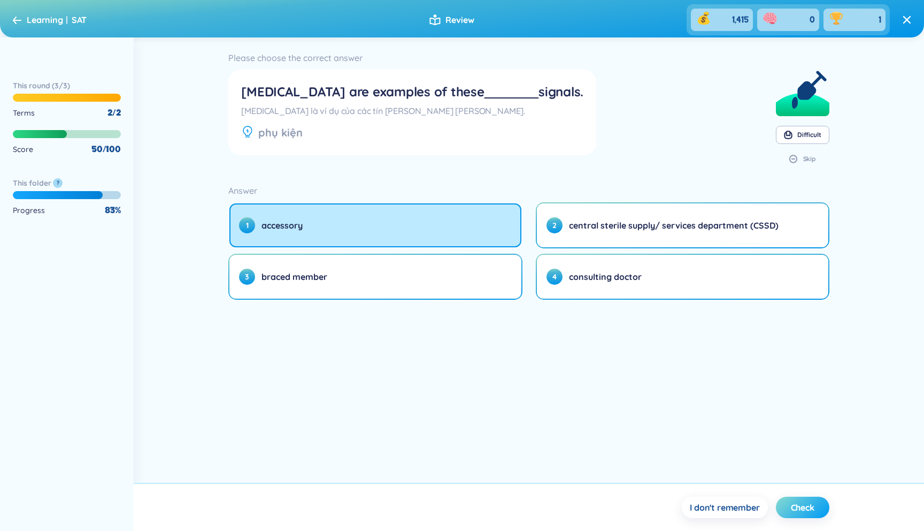
click at [813, 509] on span "Check" at bounding box center [803, 507] width 24 height 12
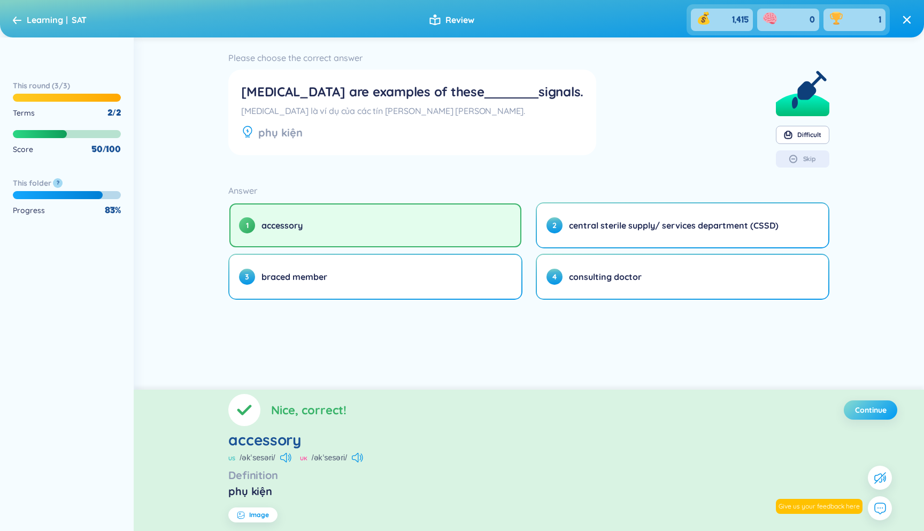
click at [869, 417] on button "Continue" at bounding box center [870, 409] width 53 height 19
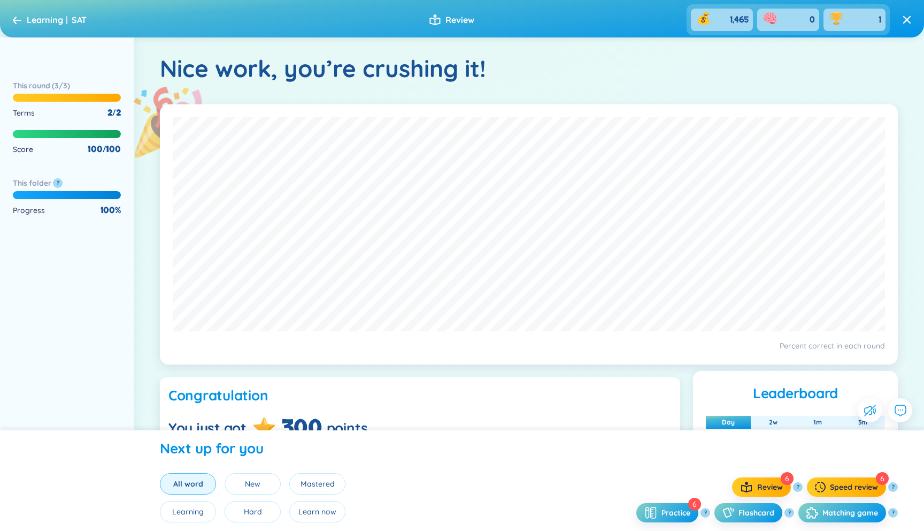
click at [42, 20] on span "Learning" at bounding box center [45, 19] width 36 height 11
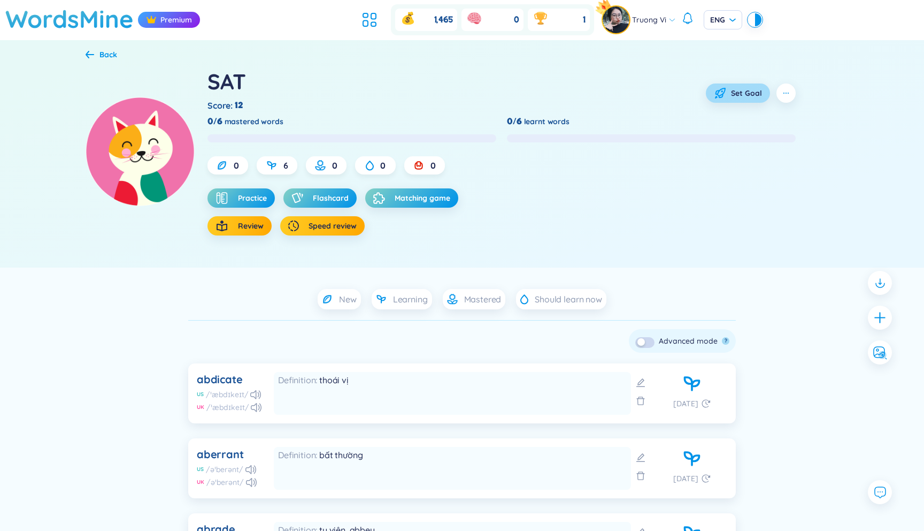
click at [719, 95] on icon "button" at bounding box center [720, 92] width 9 height 9
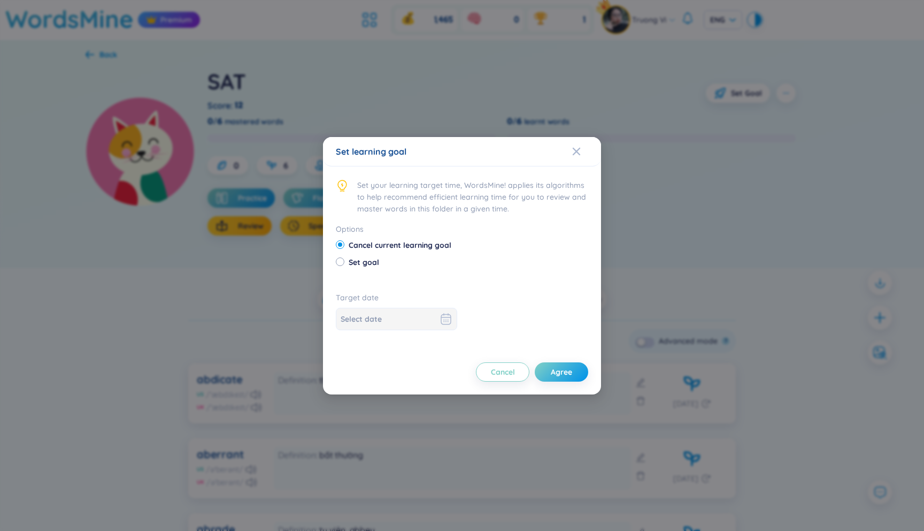
click at [370, 261] on span "Set goal" at bounding box center [363, 262] width 39 height 12
click at [343, 261] on input "Set goal" at bounding box center [339, 260] width 7 height 7
radio input "true"
radio input "false"
click at [427, 323] on div at bounding box center [397, 318] width 112 height 13
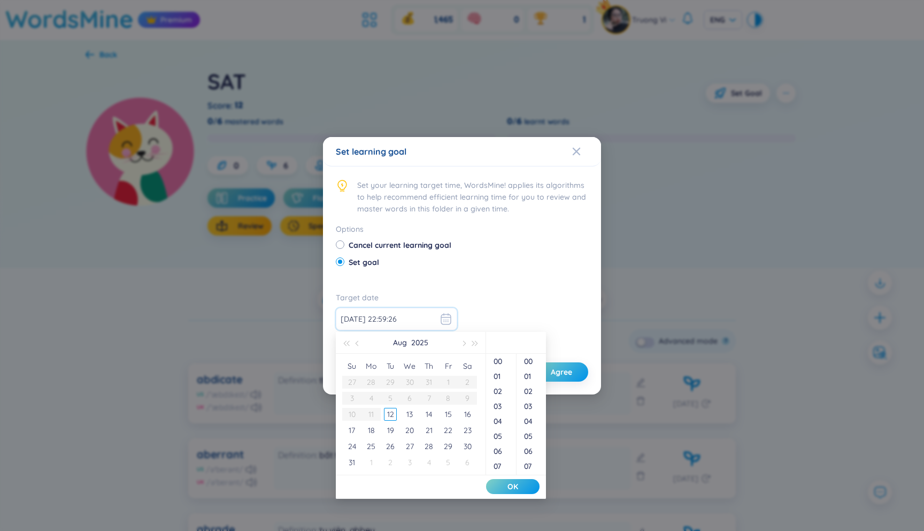
type input "[DATE] 22:59:26"
click at [464, 342] on span "button" at bounding box center [463, 343] width 5 height 5
type input "[DATE] 22:59:29"
click at [465, 400] on div "13" at bounding box center [467, 398] width 13 height 13
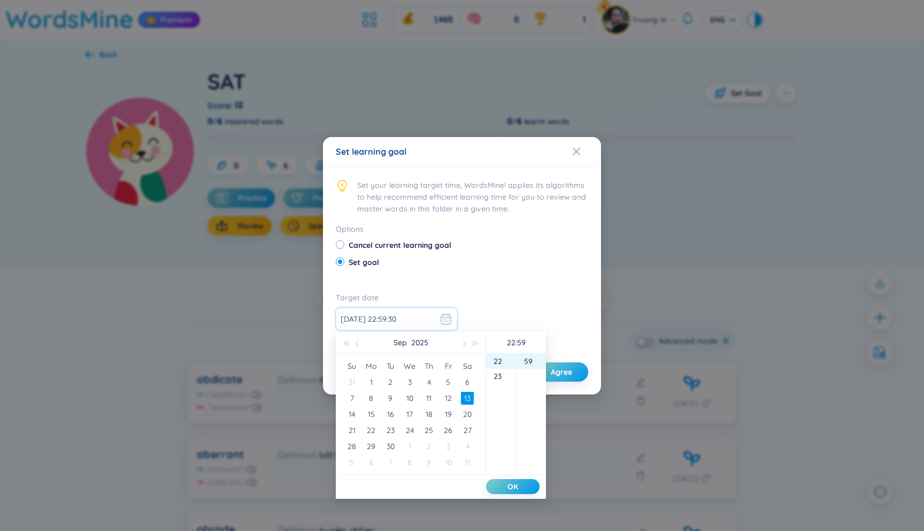
type input "[DATE] 22:59:30"
click at [510, 482] on span "OK" at bounding box center [513, 486] width 11 height 11
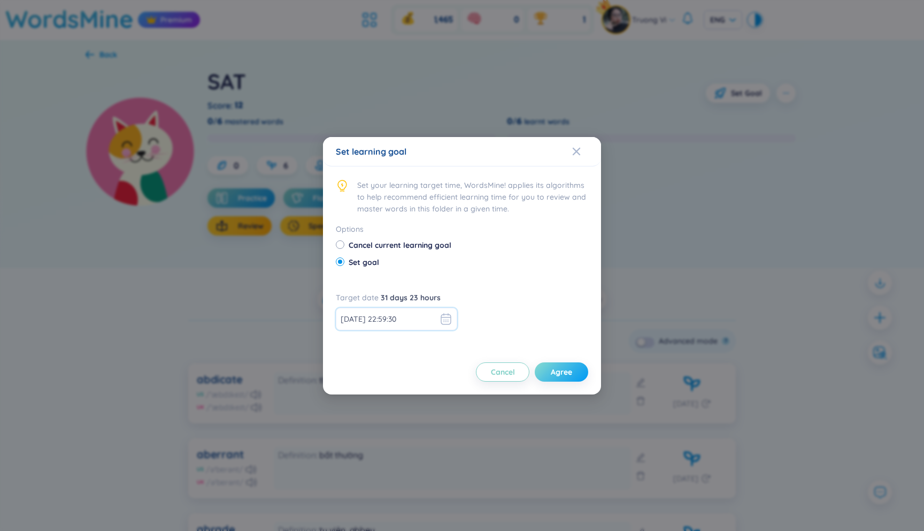
click at [556, 371] on span "Agree" at bounding box center [561, 371] width 21 height 11
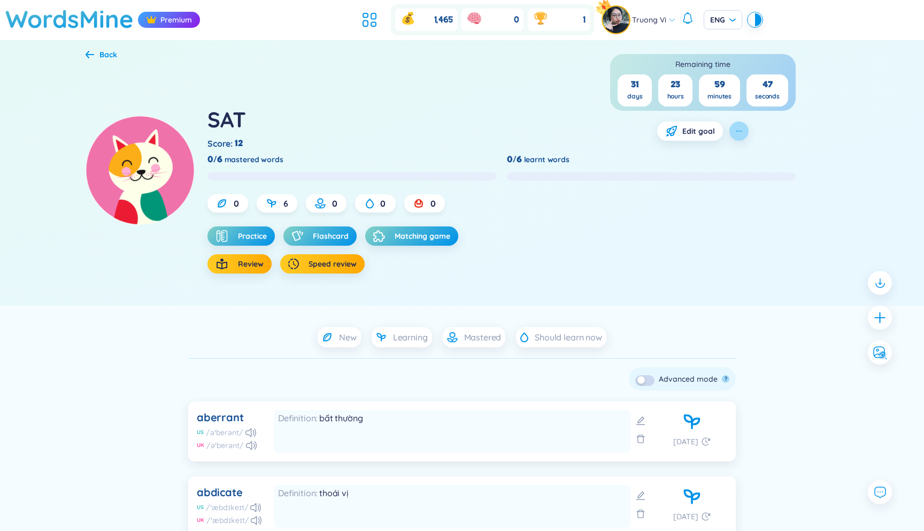
click at [737, 128] on icon "button" at bounding box center [739, 131] width 9 height 9
click at [718, 176] on div "Choose type learning" at bounding box center [745, 178] width 73 height 12
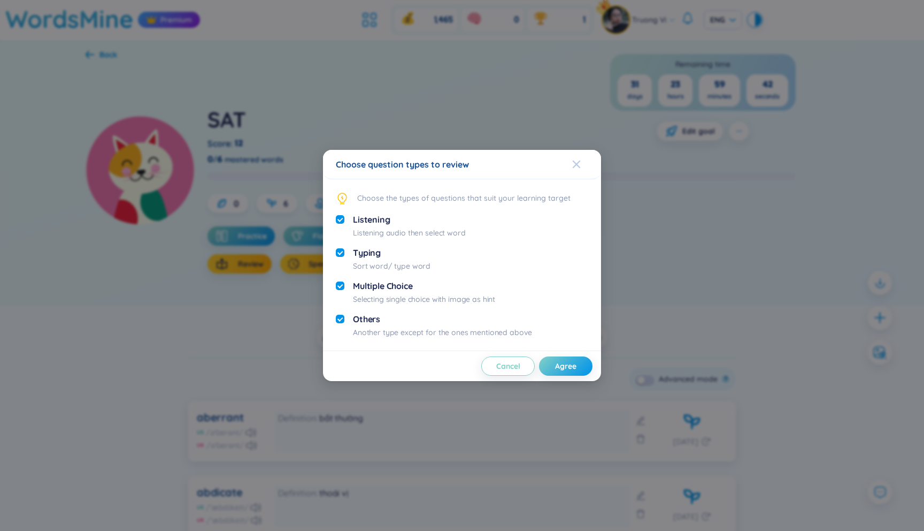
click at [585, 165] on span "Close" at bounding box center [586, 164] width 29 height 29
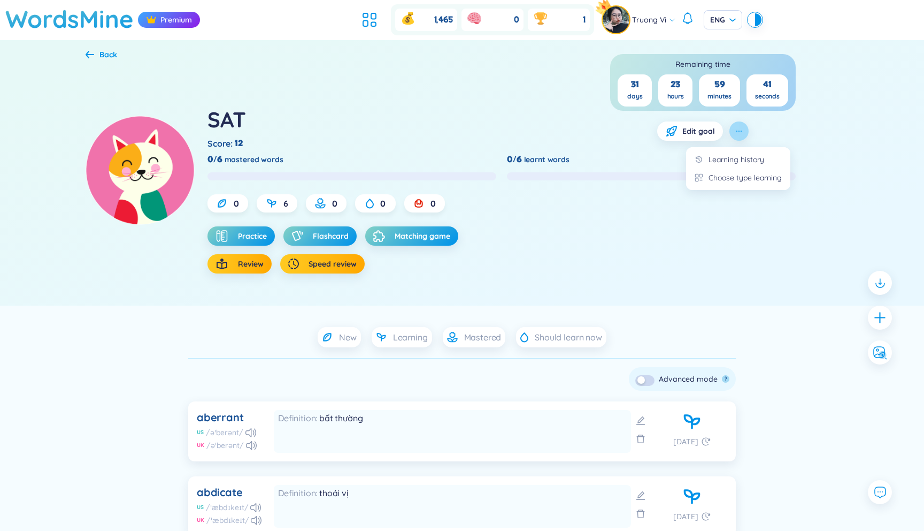
click at [735, 132] on icon "button" at bounding box center [739, 131] width 9 height 9
click at [722, 157] on div "Learning history" at bounding box center [737, 160] width 56 height 12
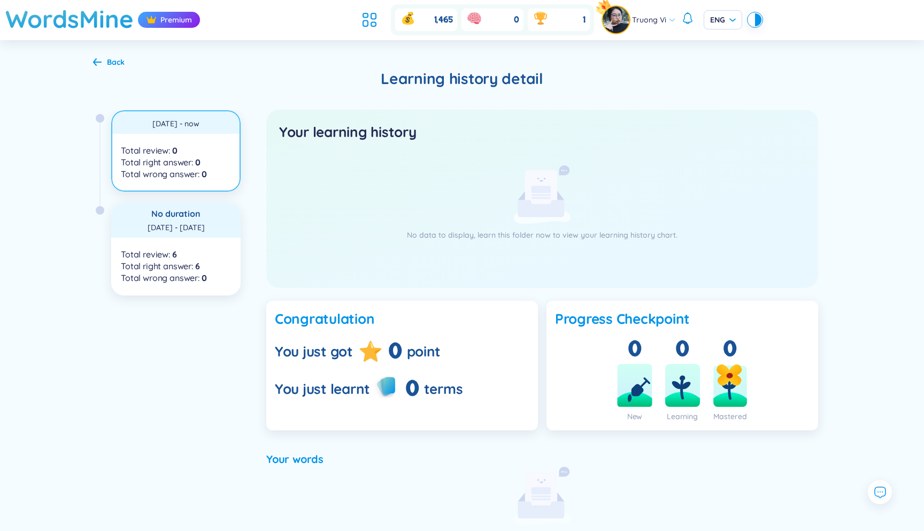
click at [109, 60] on div "Back" at bounding box center [116, 62] width 18 height 12
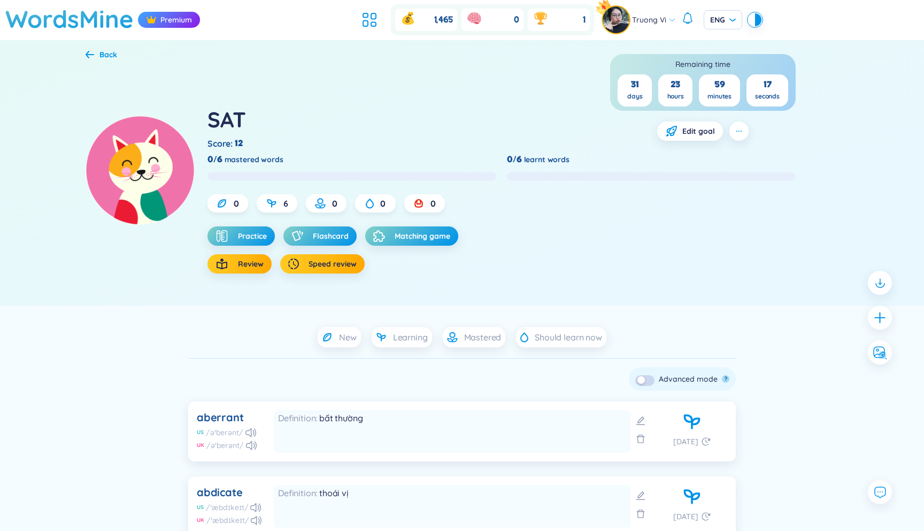
click at [235, 145] on div "0/6 mastered words 0/6 learnt words" at bounding box center [502, 163] width 588 height 36
click at [235, 157] on span "mastered words" at bounding box center [254, 160] width 59 height 12
click at [244, 263] on span "Review" at bounding box center [251, 263] width 26 height 11
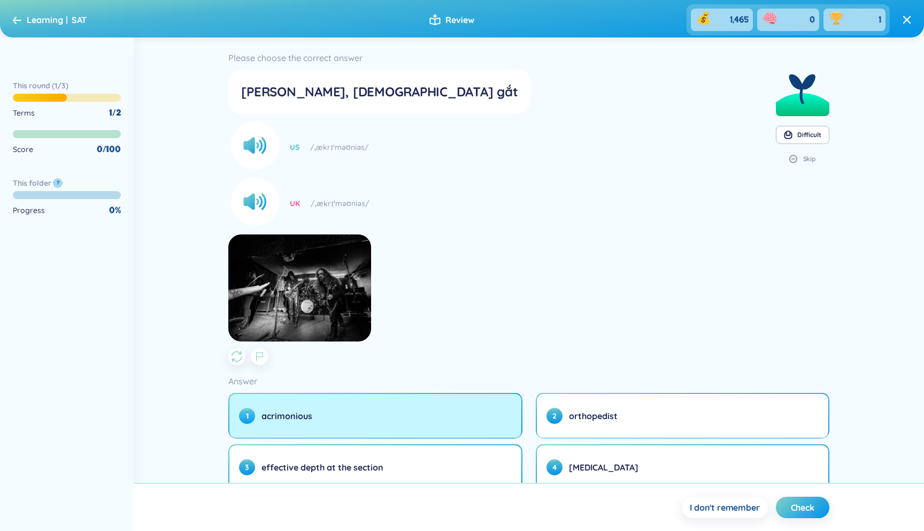
click at [462, 424] on button "1 acrimonious" at bounding box center [375, 416] width 292 height 44
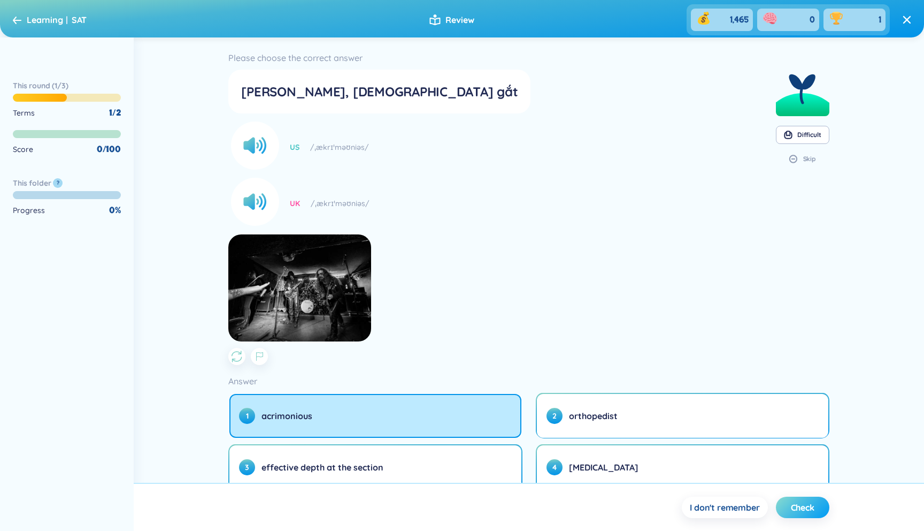
click at [807, 514] on button "Check" at bounding box center [802, 506] width 53 height 21
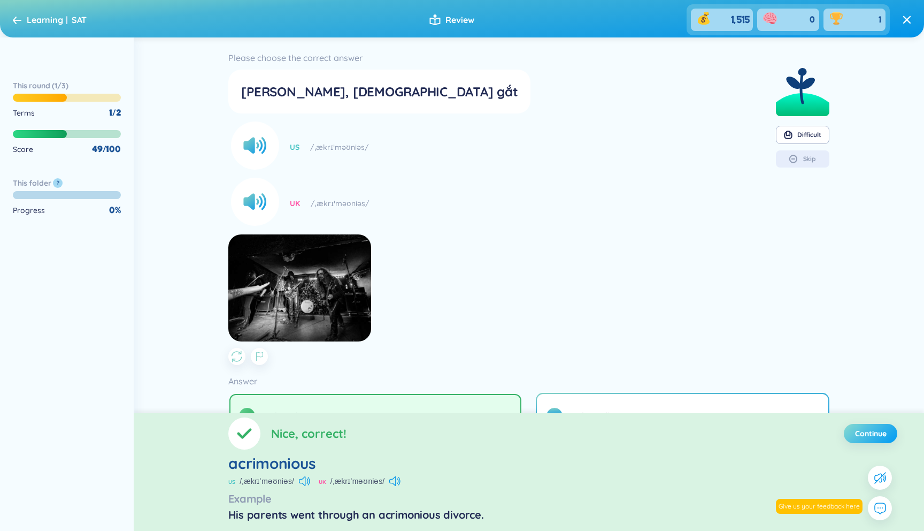
click at [881, 439] on button "Continue" at bounding box center [870, 433] width 53 height 19
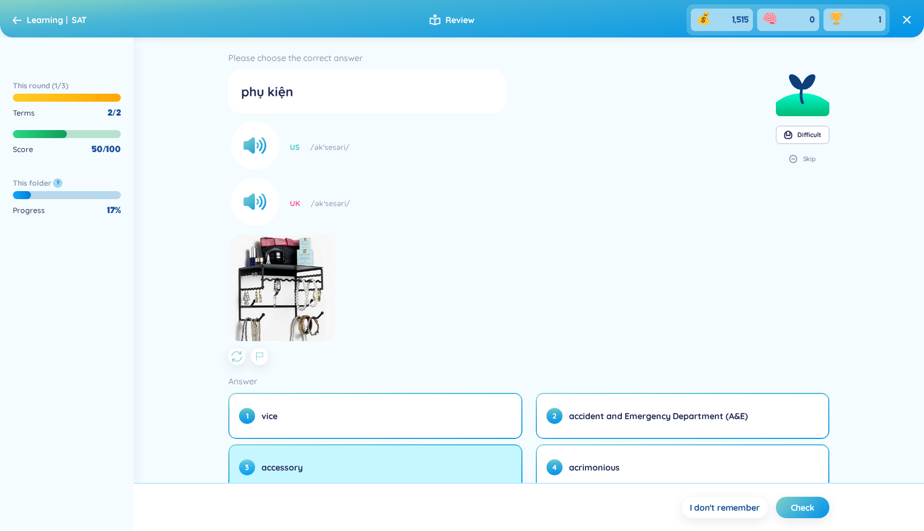
click at [502, 456] on button "3 accessory" at bounding box center [375, 467] width 292 height 44
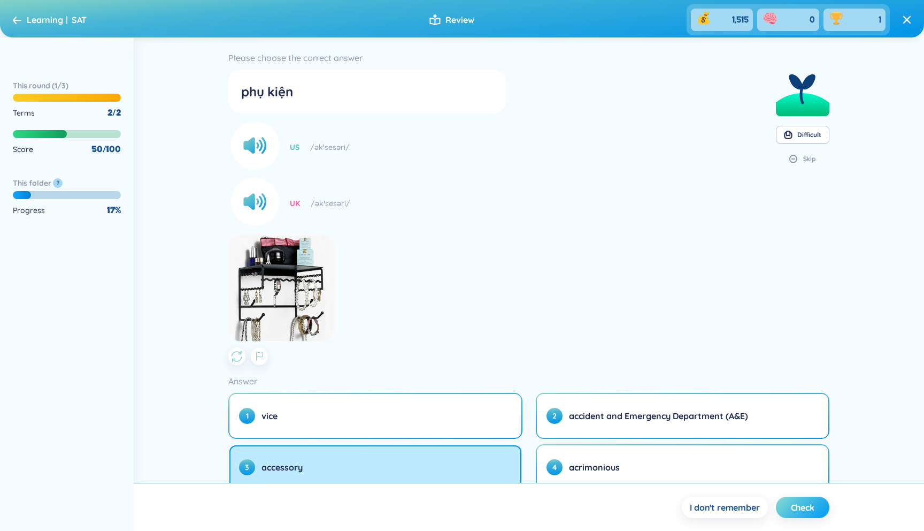
click at [794, 499] on button "Check" at bounding box center [802, 506] width 53 height 21
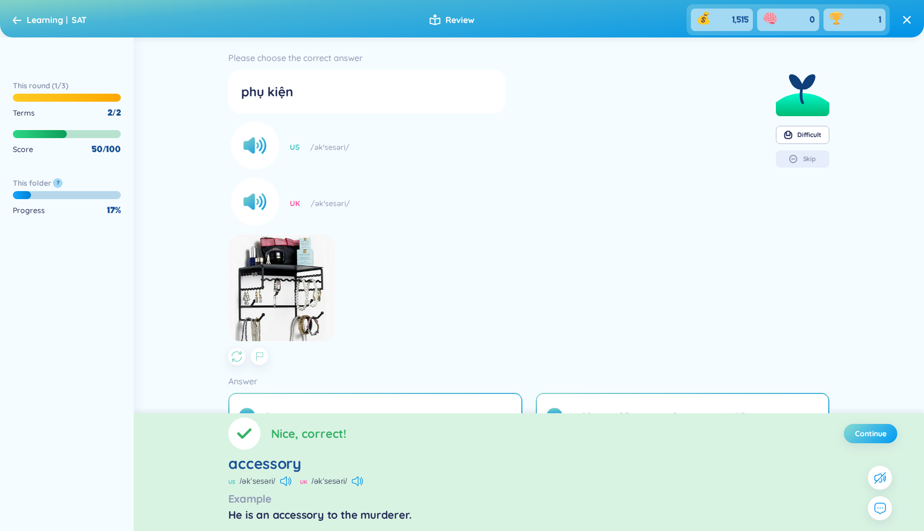
click at [858, 433] on span "Continue" at bounding box center [871, 433] width 32 height 11
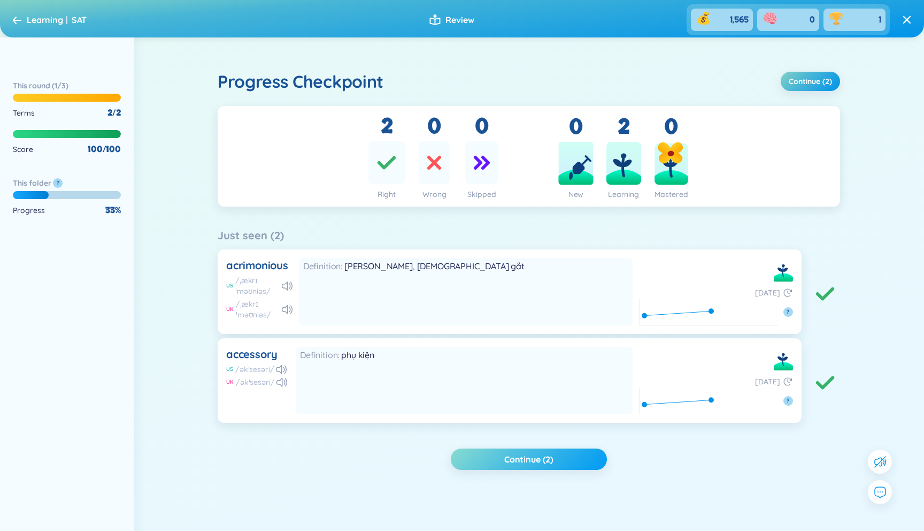
click at [583, 457] on button "Continue (2)" at bounding box center [529, 458] width 156 height 21
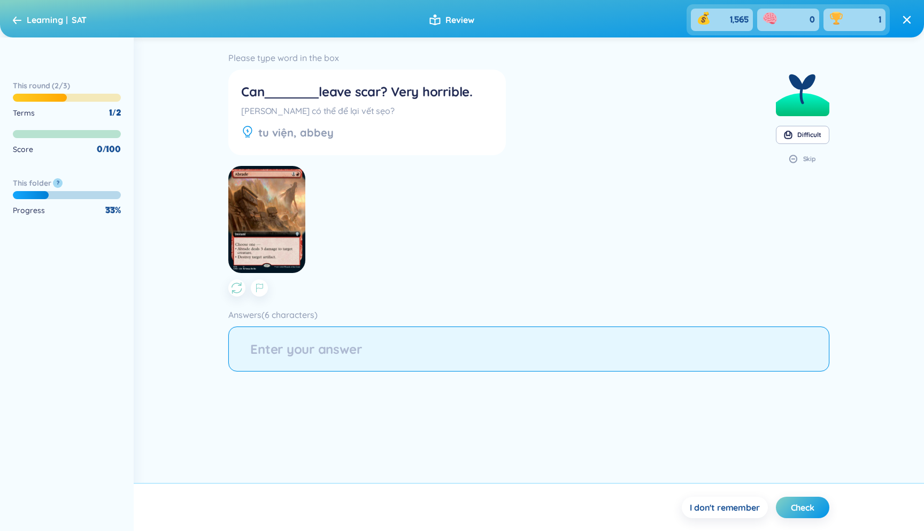
click at [585, 346] on input "string" at bounding box center [528, 348] width 601 height 45
type input "acrade"
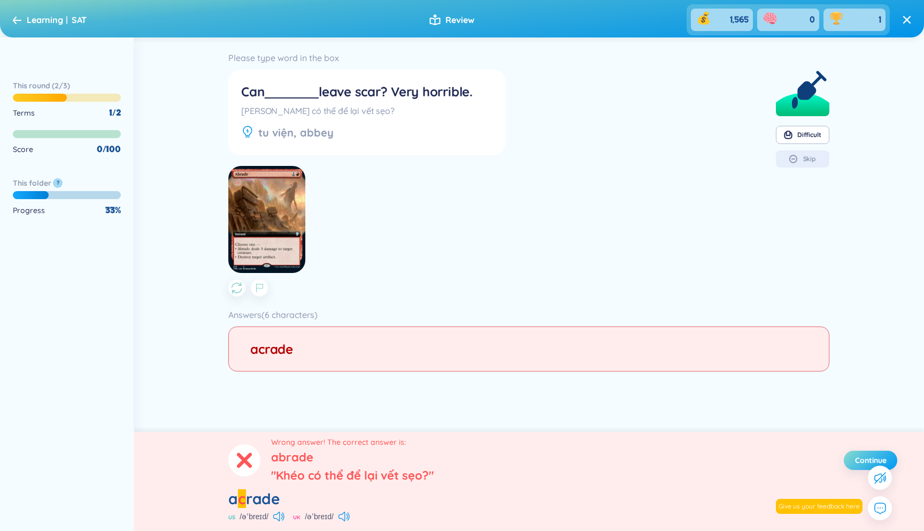
click at [855, 457] on span "Continue" at bounding box center [871, 460] width 32 height 11
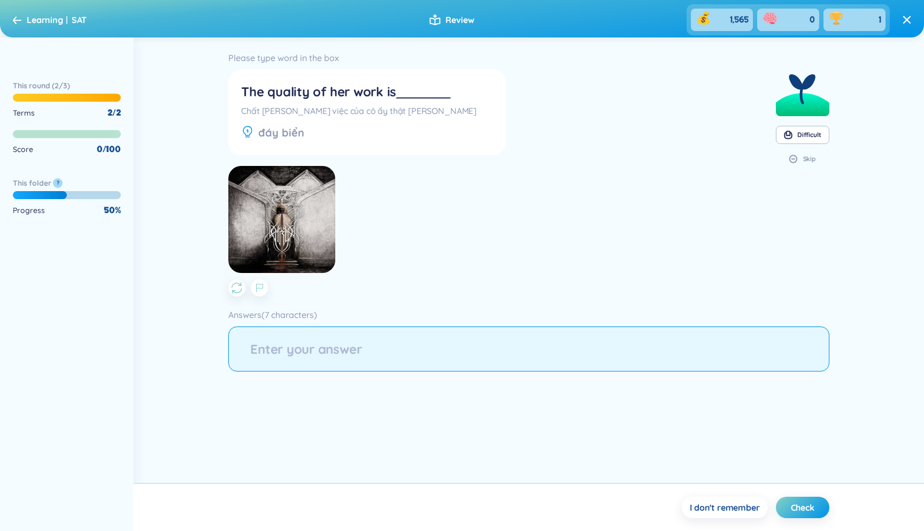
click at [510, 351] on input "string" at bounding box center [528, 348] width 601 height 45
type input "aaa"
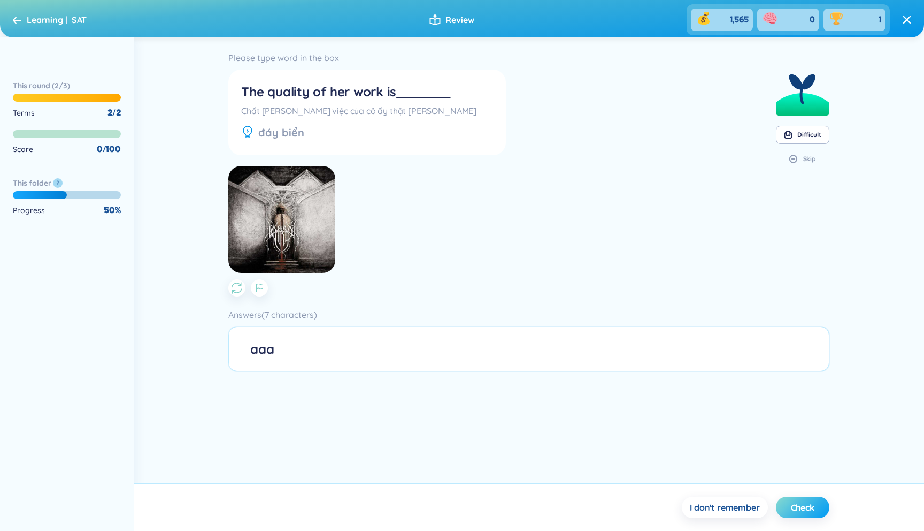
click at [790, 504] on button "Check" at bounding box center [802, 506] width 53 height 21
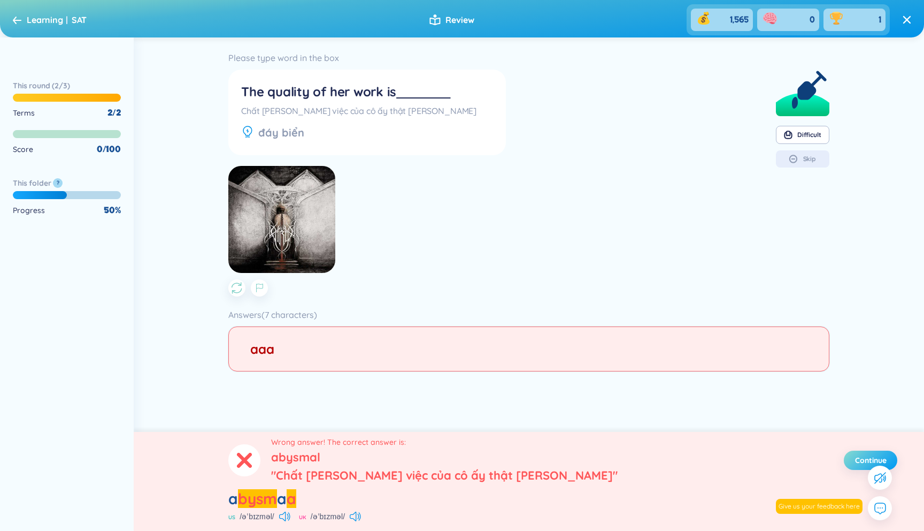
click at [867, 457] on span "Continue" at bounding box center [871, 460] width 32 height 11
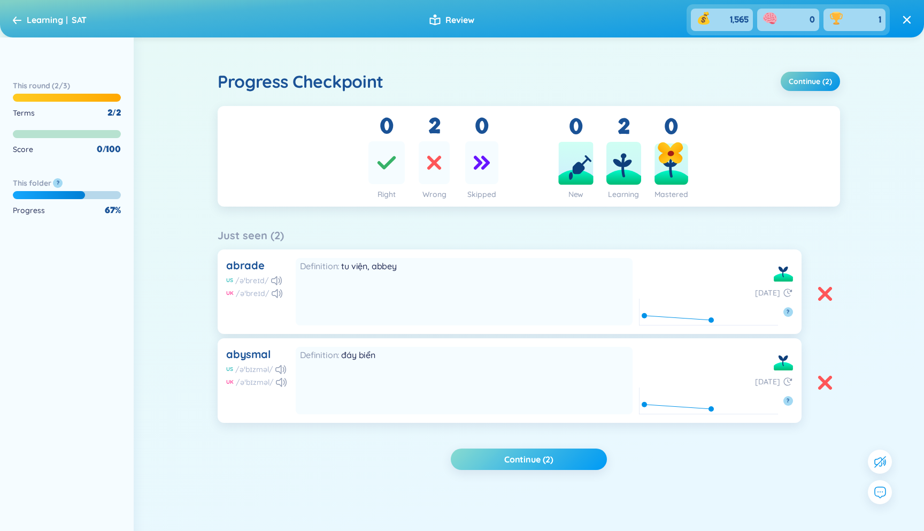
click at [501, 457] on button "Continue (2)" at bounding box center [529, 458] width 156 height 21
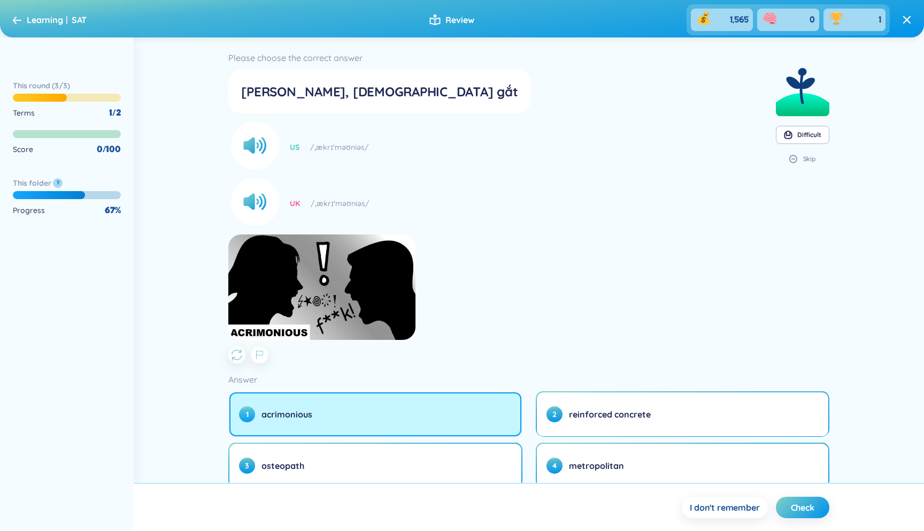
click at [424, 404] on button "1 acrimonious" at bounding box center [375, 414] width 292 height 44
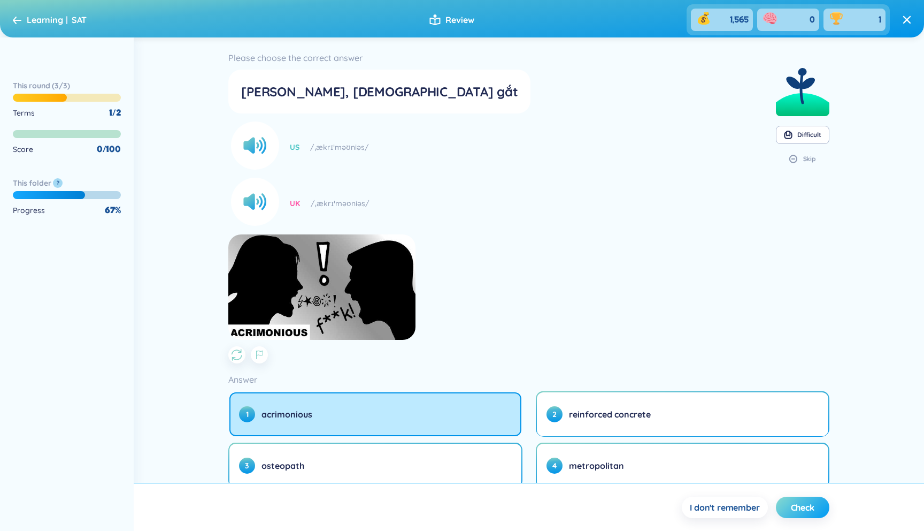
click at [799, 507] on span "Check" at bounding box center [803, 507] width 24 height 12
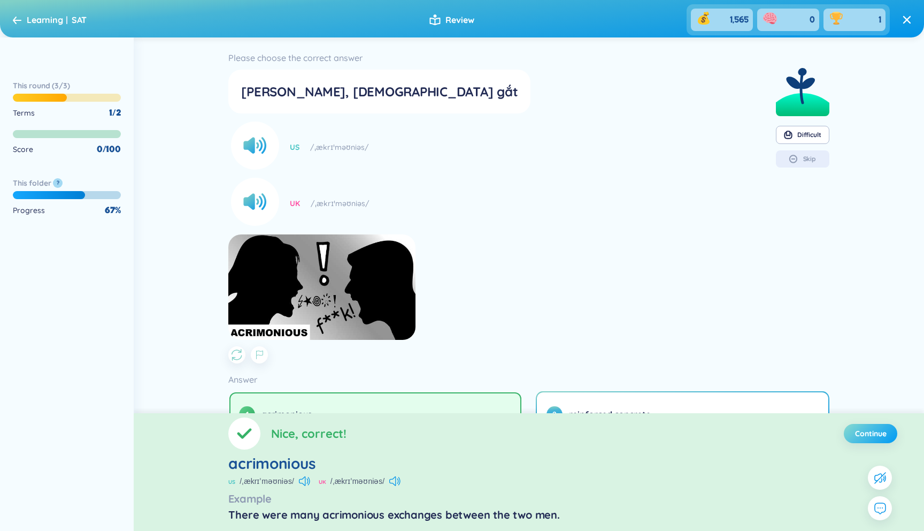
click at [866, 427] on button "Continue" at bounding box center [870, 433] width 53 height 19
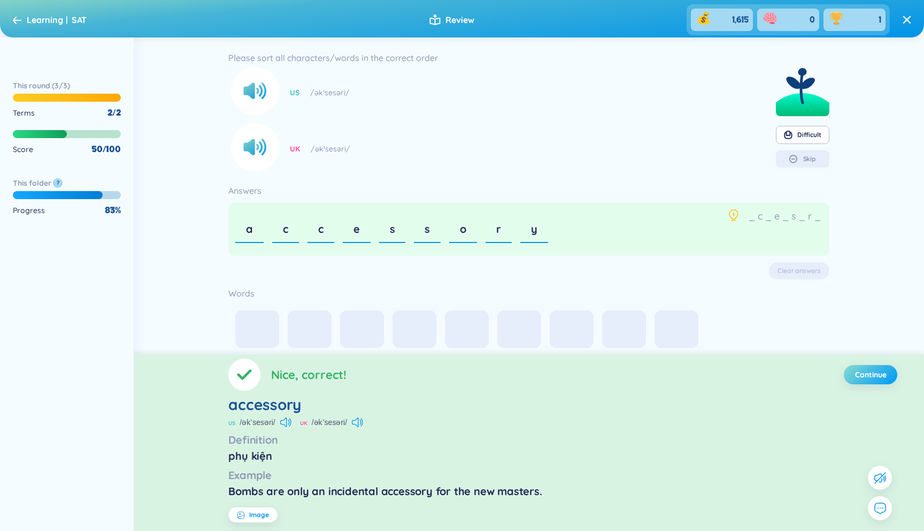
click at [886, 371] on span "Continue" at bounding box center [871, 374] width 32 height 11
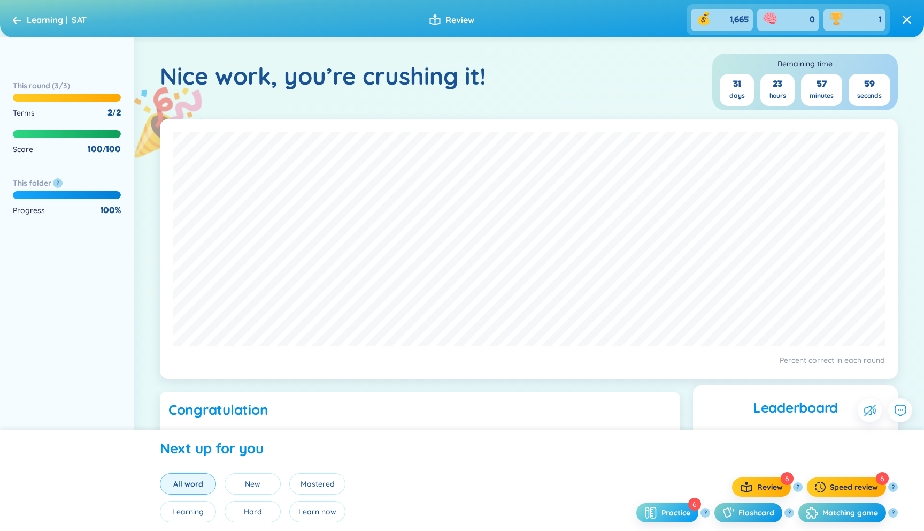
click at [674, 516] on span "Practice" at bounding box center [676, 512] width 29 height 11
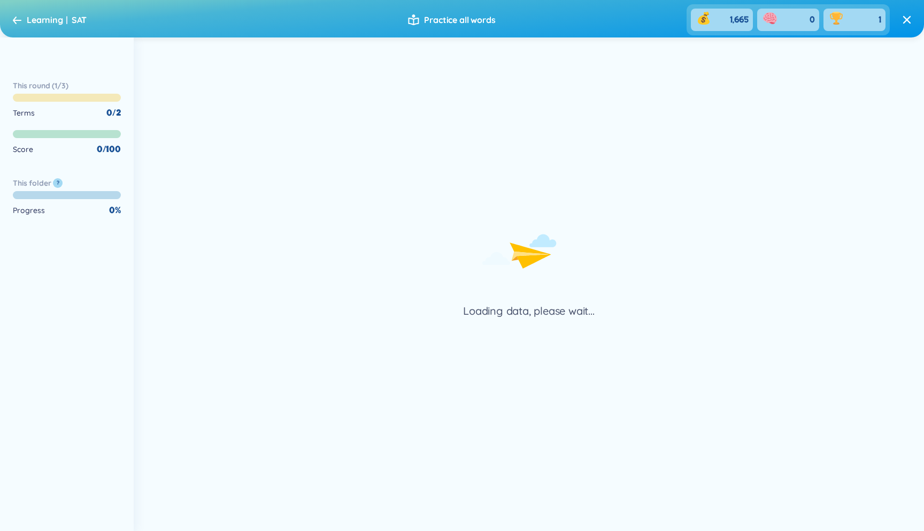
click at [906, 21] on icon at bounding box center [906, 19] width 7 height 7
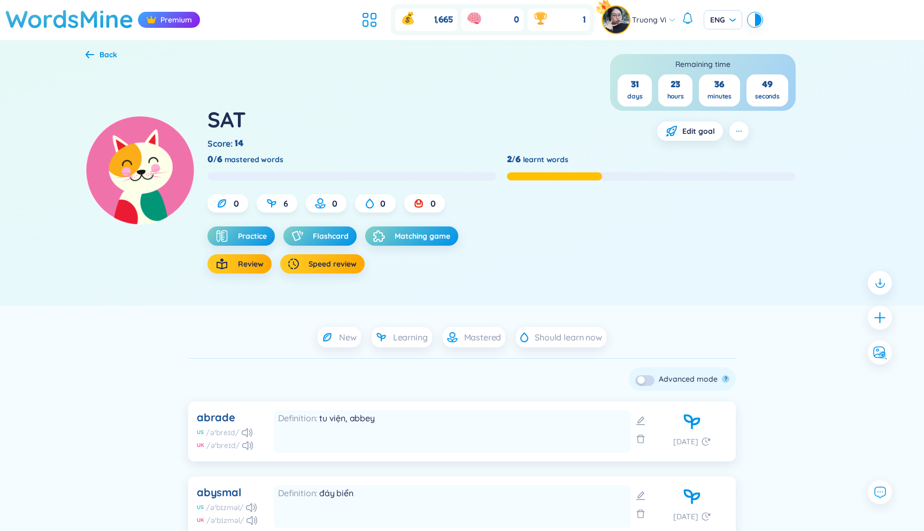
click at [717, 199] on div "0 6 0 0 0" at bounding box center [502, 203] width 588 height 18
click at [856, 133] on div "Back SAT Score : 14 Remaining time 31 days 23 hours 36 minutes 47 seconds Edit …" at bounding box center [462, 173] width 924 height 266
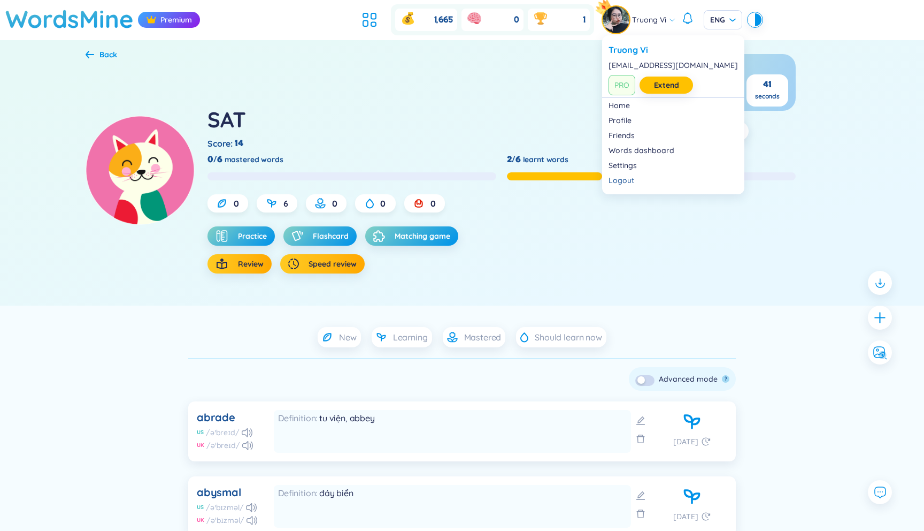
click at [659, 21] on span "Truong Vi" at bounding box center [649, 20] width 34 height 12
click at [635, 136] on div "Friends" at bounding box center [673, 135] width 129 height 11
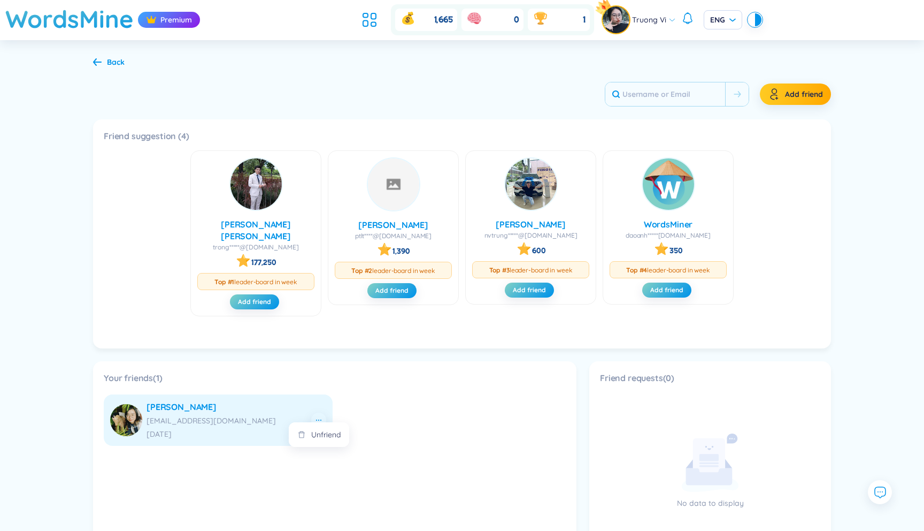
click at [317, 416] on icon at bounding box center [319, 420] width 9 height 9
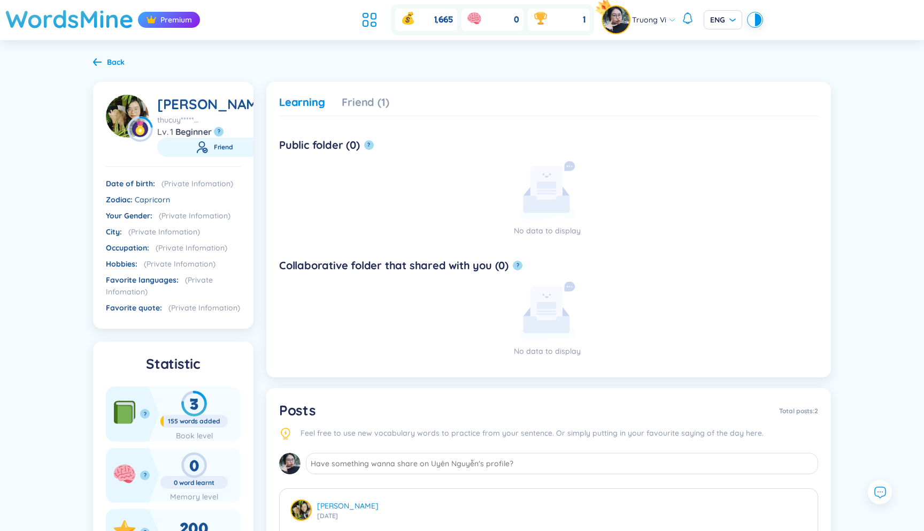
click at [99, 59] on icon at bounding box center [97, 62] width 9 height 8
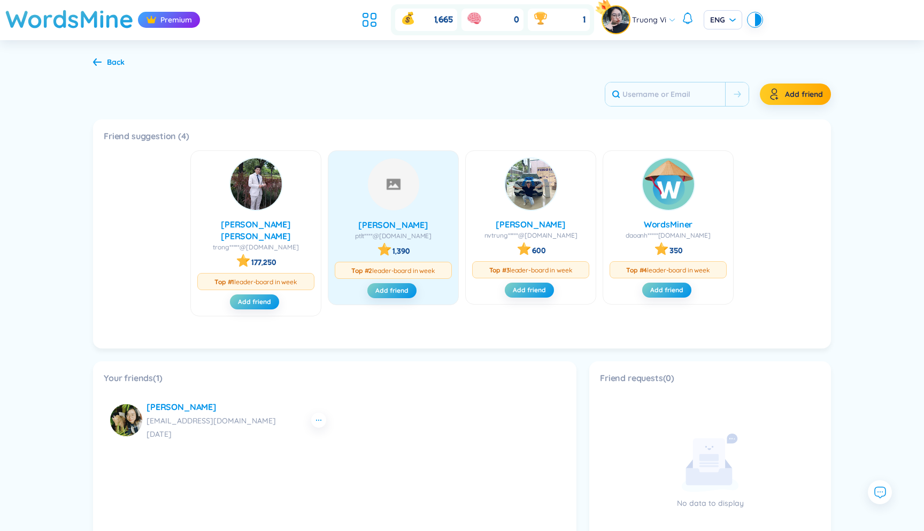
click at [426, 238] on span "ptlt****@[DOMAIN_NAME]" at bounding box center [393, 236] width 117 height 9
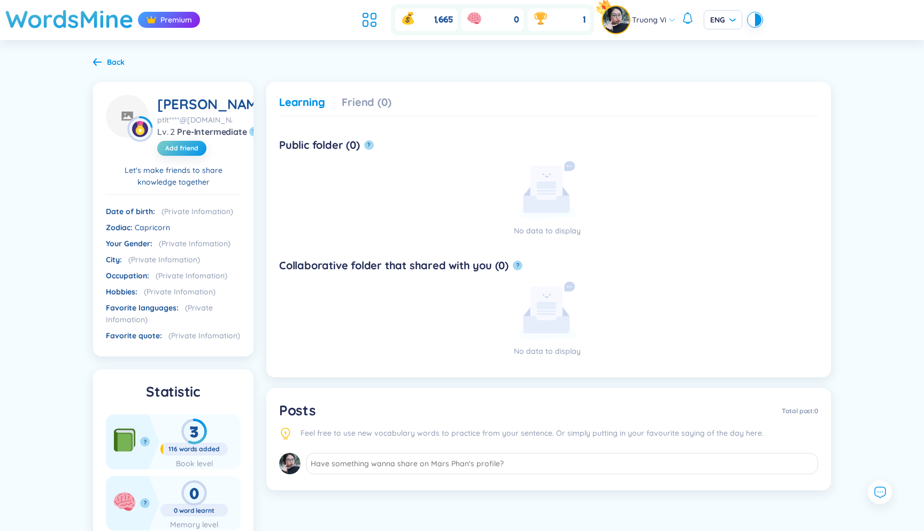
click at [95, 60] on icon at bounding box center [97, 62] width 9 height 8
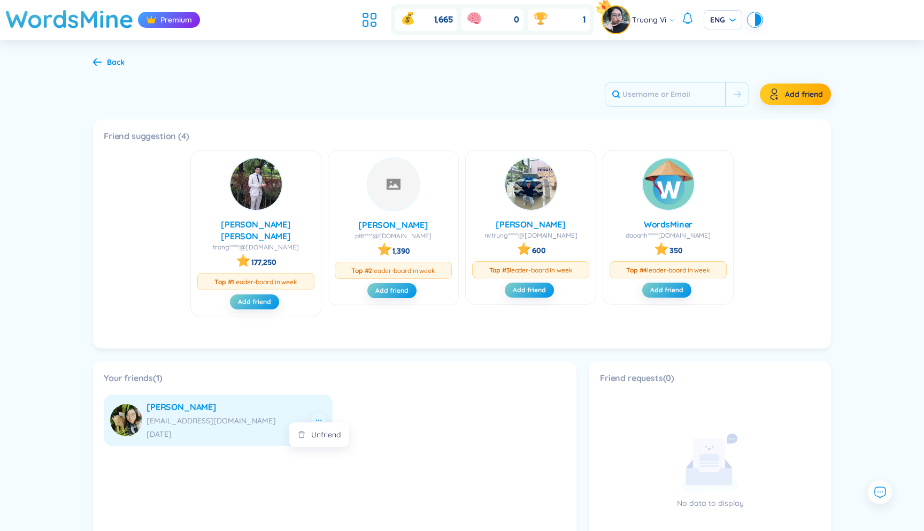
click at [318, 416] on icon at bounding box center [319, 420] width 9 height 9
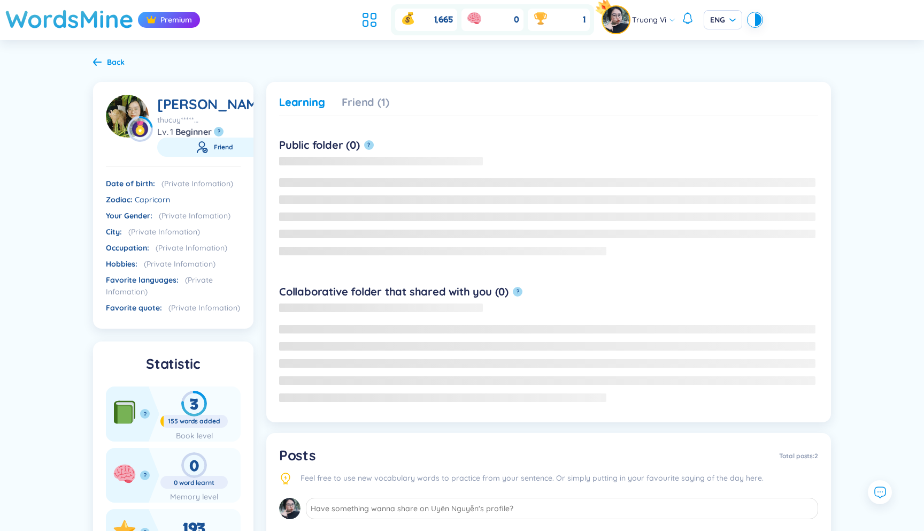
click at [101, 60] on icon at bounding box center [97, 62] width 9 height 8
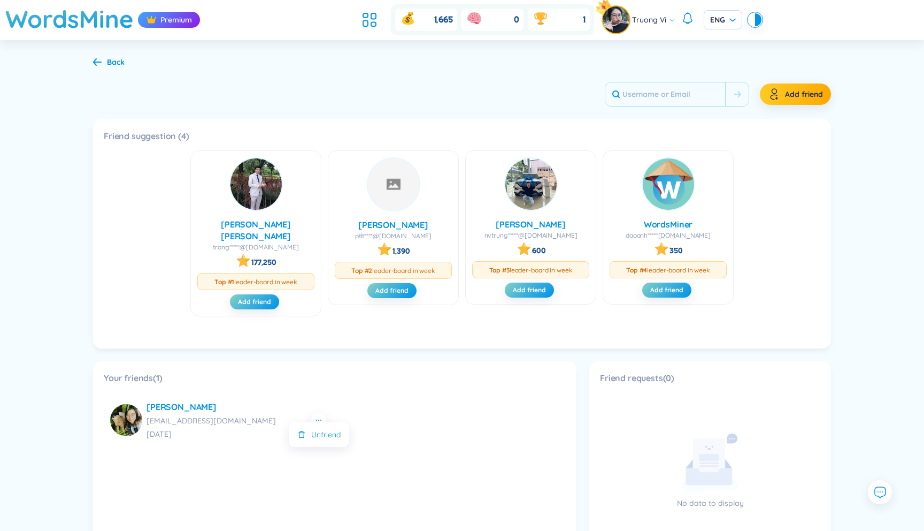
click at [323, 433] on div "Unfriend" at bounding box center [325, 434] width 29 height 12
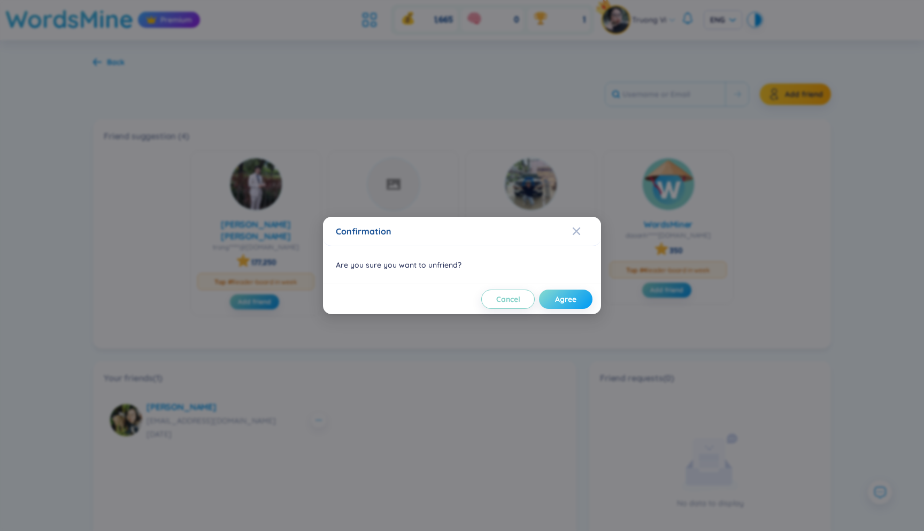
click at [562, 298] on span "Agree" at bounding box center [565, 299] width 21 height 11
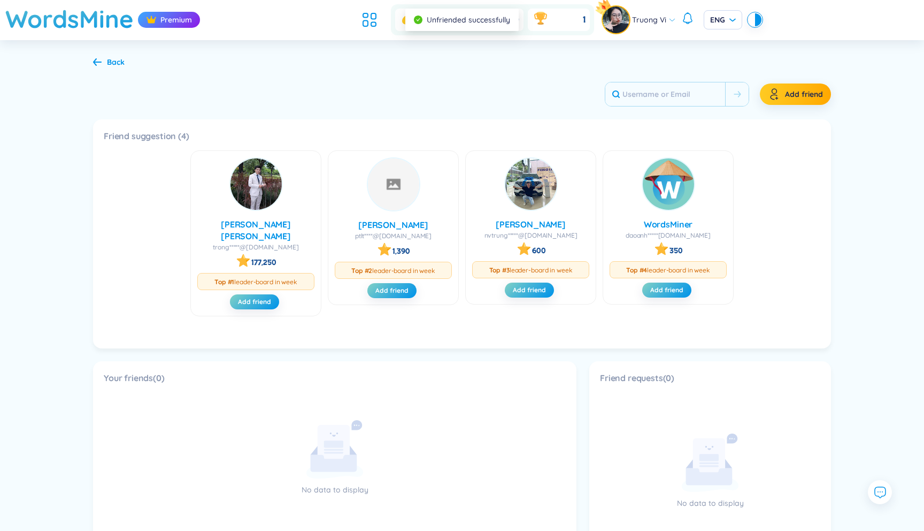
click at [516, 75] on div "Back Add friend Friend suggestion (4) [PERSON_NAME] [PERSON_NAME]*****@[DOMAIN_…" at bounding box center [462, 417] width 770 height 755
click at [56, 18] on h1 "WordsMine" at bounding box center [69, 19] width 128 height 38
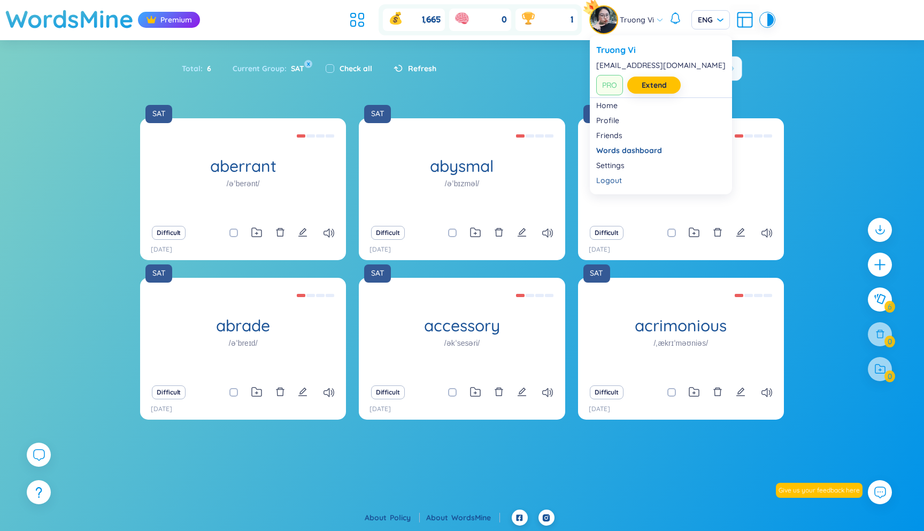
click at [656, 23] on icon at bounding box center [659, 19] width 7 height 7
click at [619, 136] on div "Friends" at bounding box center [660, 135] width 129 height 11
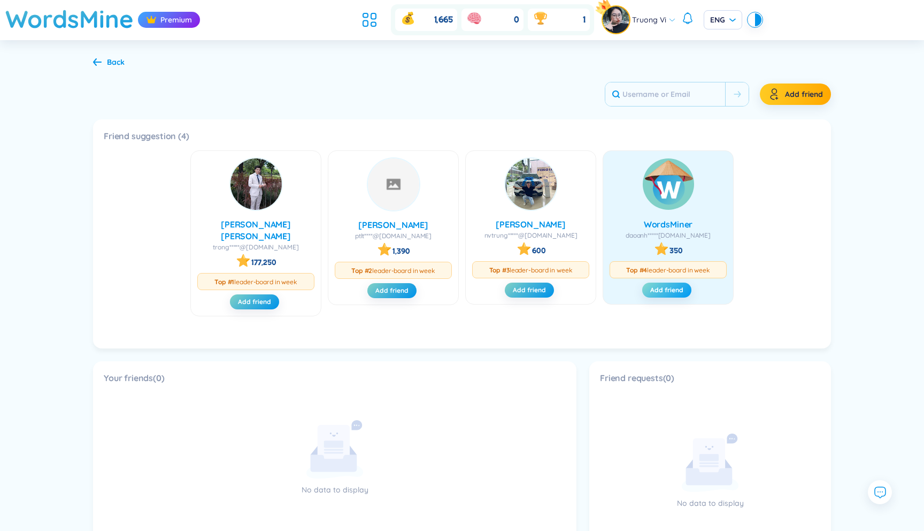
click at [658, 289] on span "Add friend" at bounding box center [666, 290] width 33 height 9
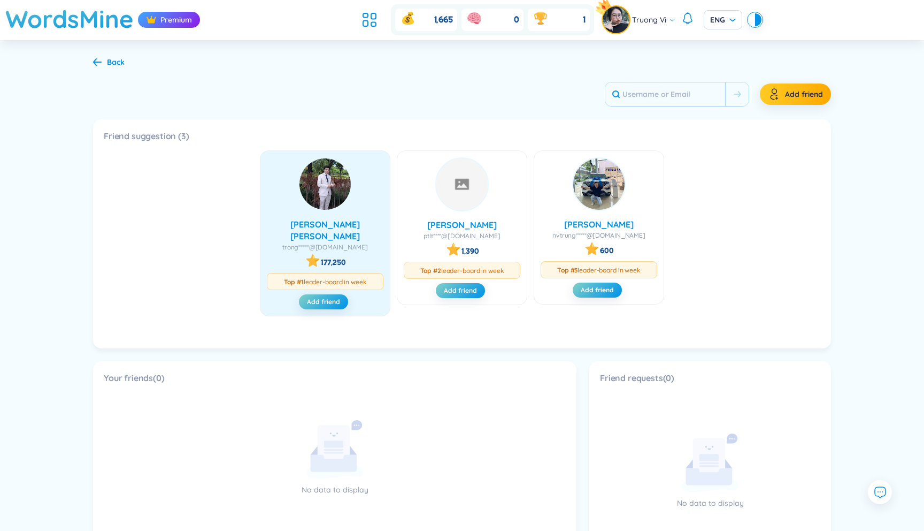
click at [329, 223] on span "[PERSON_NAME] [PERSON_NAME]" at bounding box center [325, 230] width 117 height 24
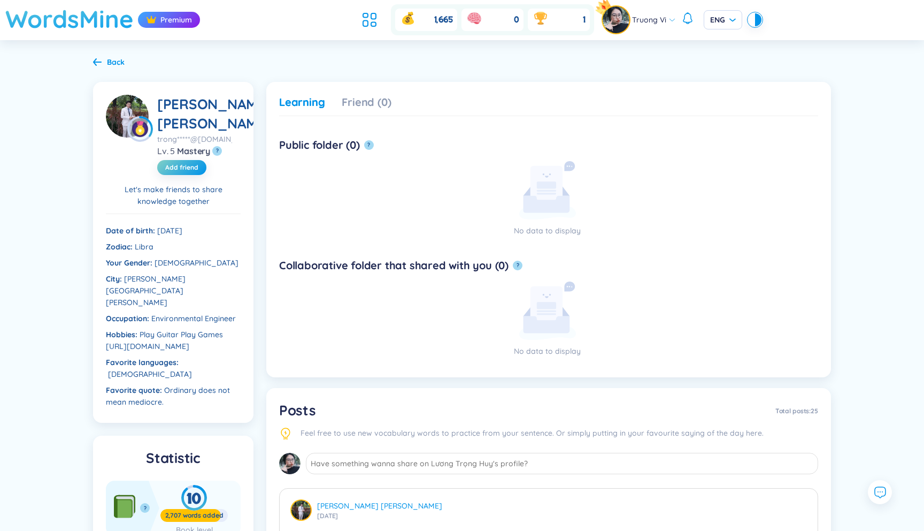
click at [106, 26] on h1 "WordsMine" at bounding box center [69, 19] width 128 height 38
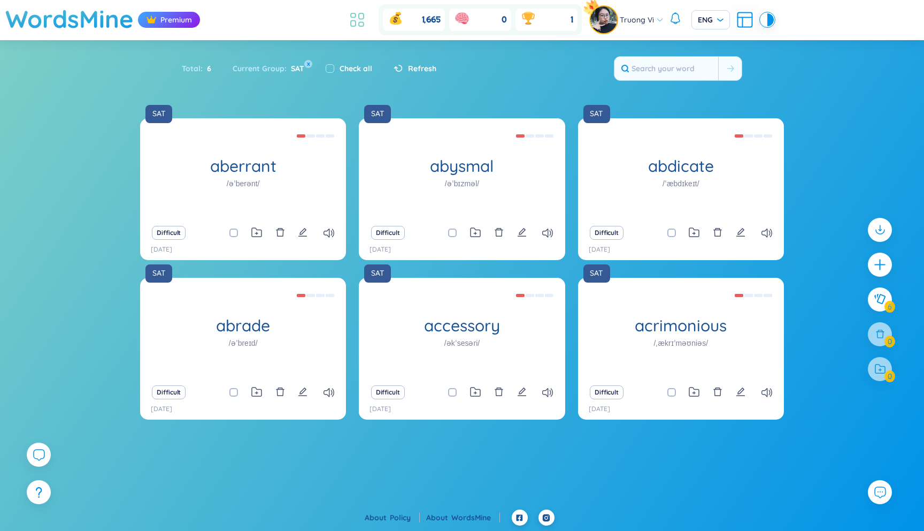
click at [351, 16] on icon at bounding box center [353, 15] width 5 height 4
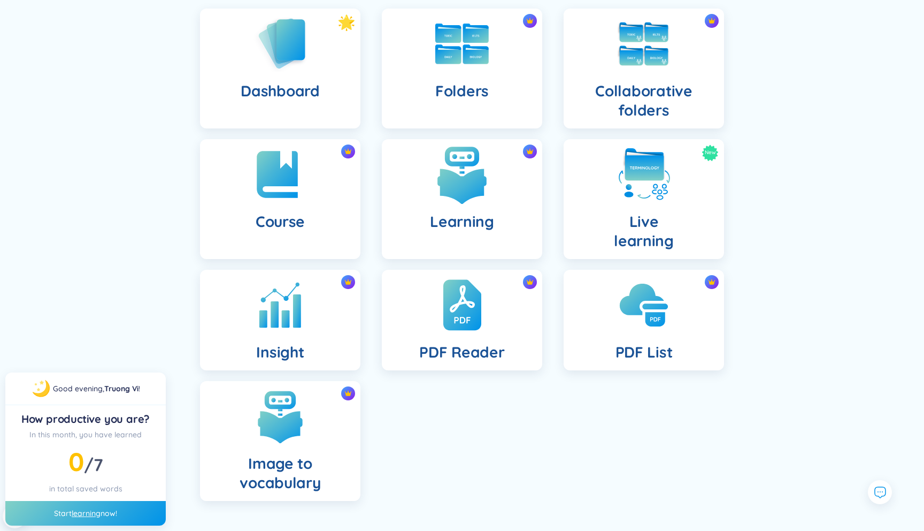
scroll to position [91, 0]
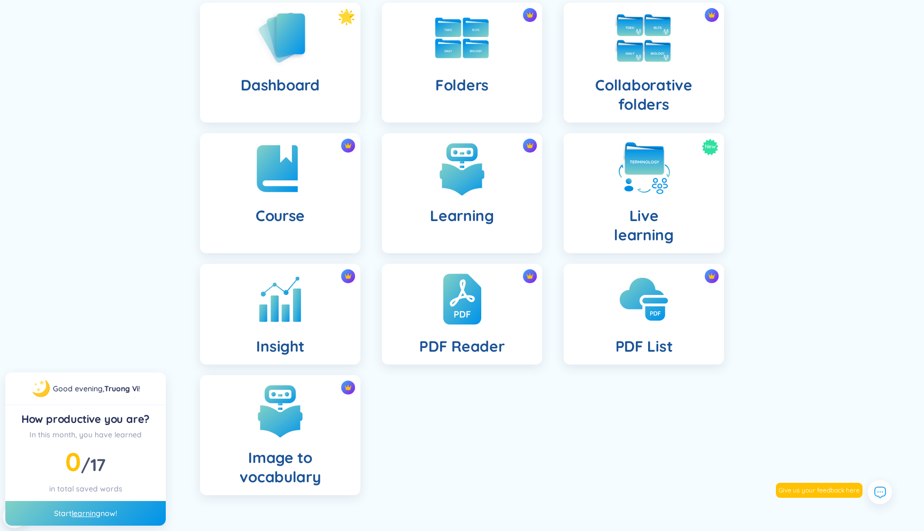
click at [656, 114] on div "Collaborative folders" at bounding box center [644, 63] width 160 height 120
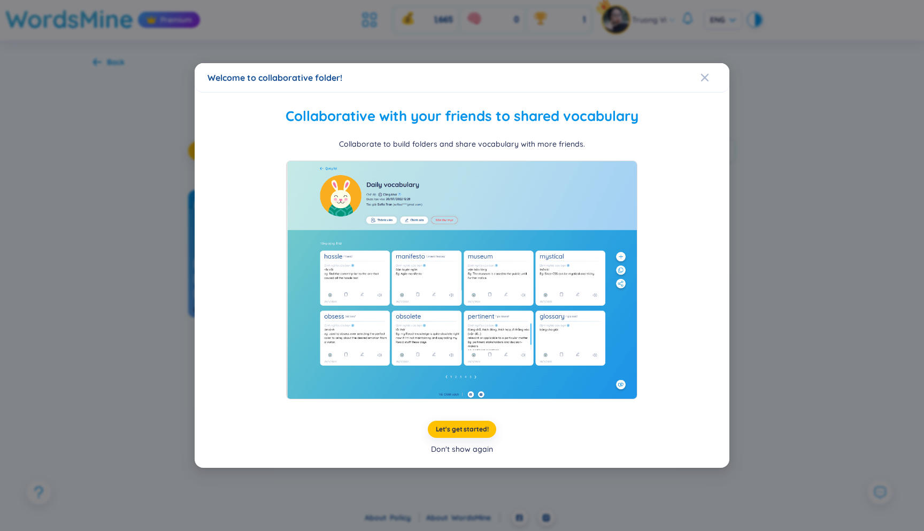
click at [484, 450] on div "Don't show again" at bounding box center [462, 449] width 62 height 12
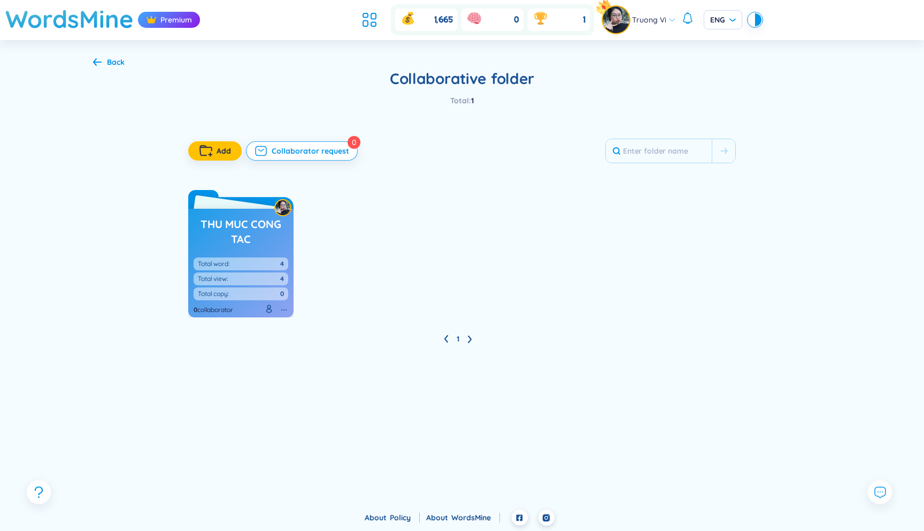
click at [279, 240] on h3 "Thu muc cong tac" at bounding box center [241, 231] width 95 height 29
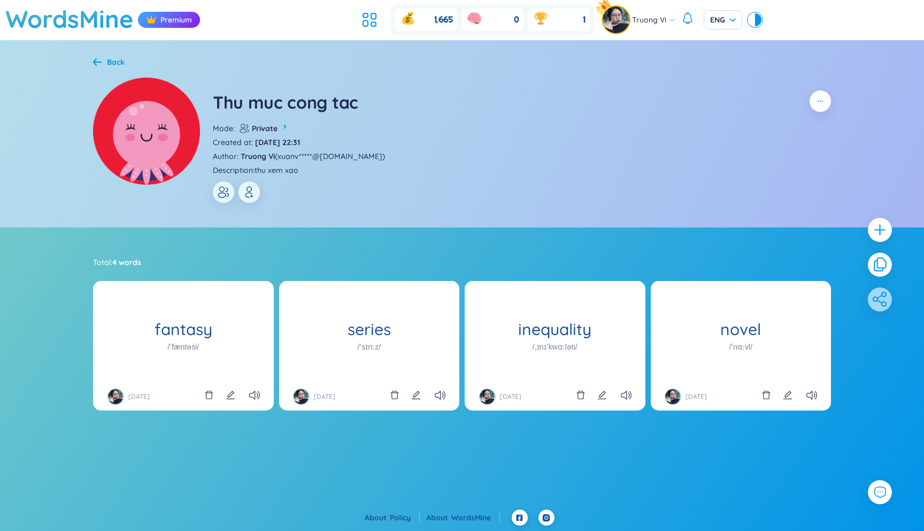
click at [119, 59] on div "Back" at bounding box center [116, 62] width 18 height 12
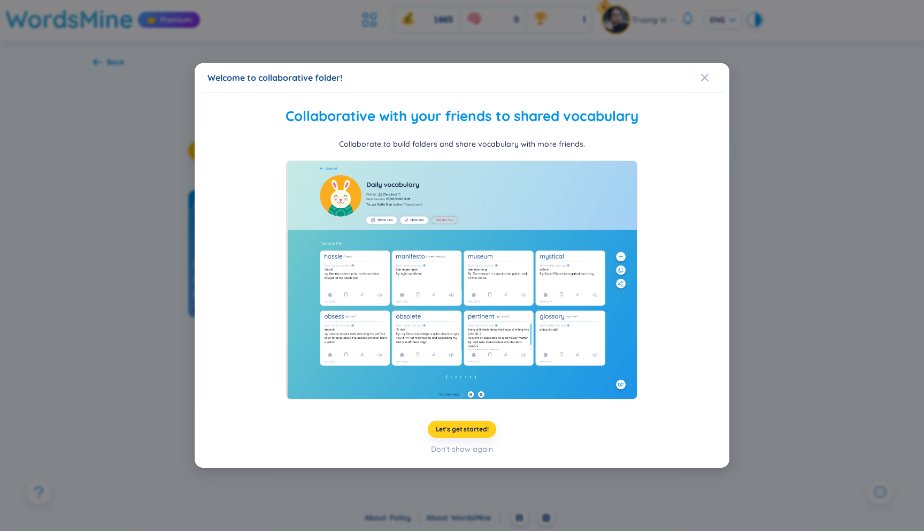
click at [469, 431] on span "Let's get started!" at bounding box center [462, 429] width 53 height 9
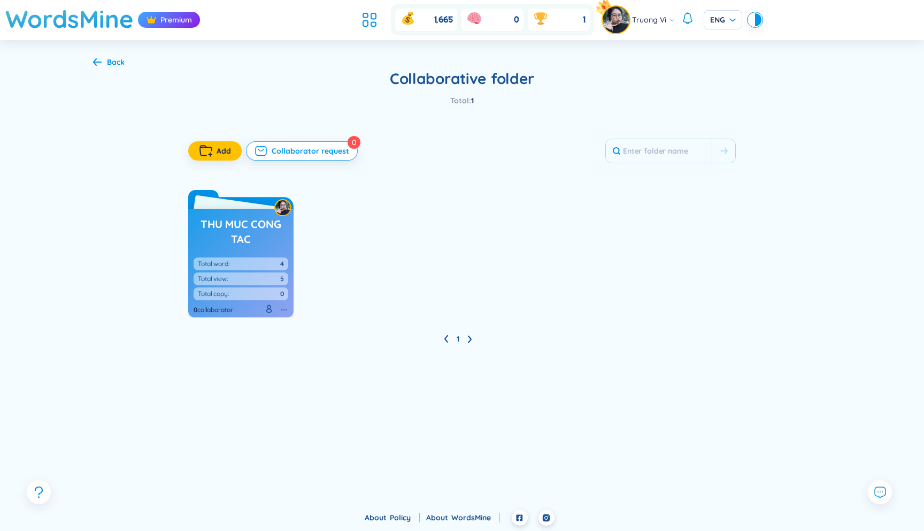
click at [248, 227] on h3 "Thu muc cong tac" at bounding box center [241, 231] width 95 height 29
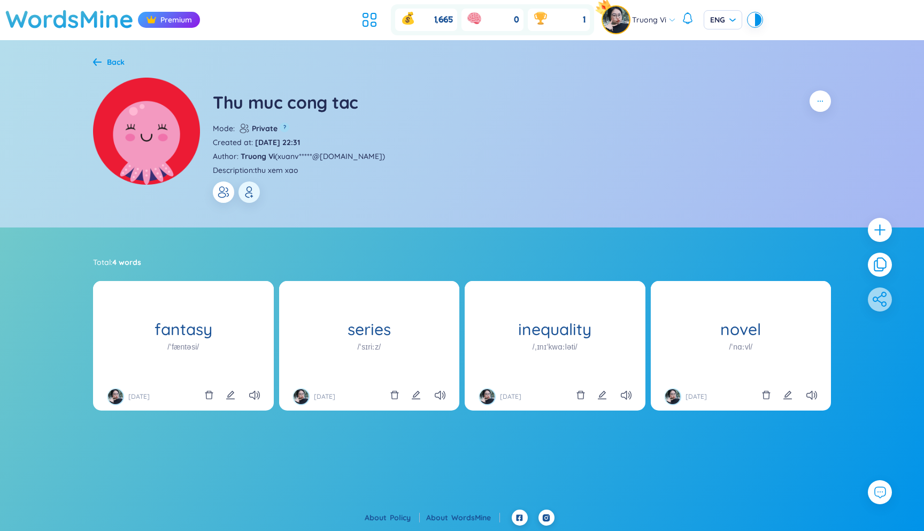
click at [222, 193] on icon "button" at bounding box center [221, 195] width 7 height 5
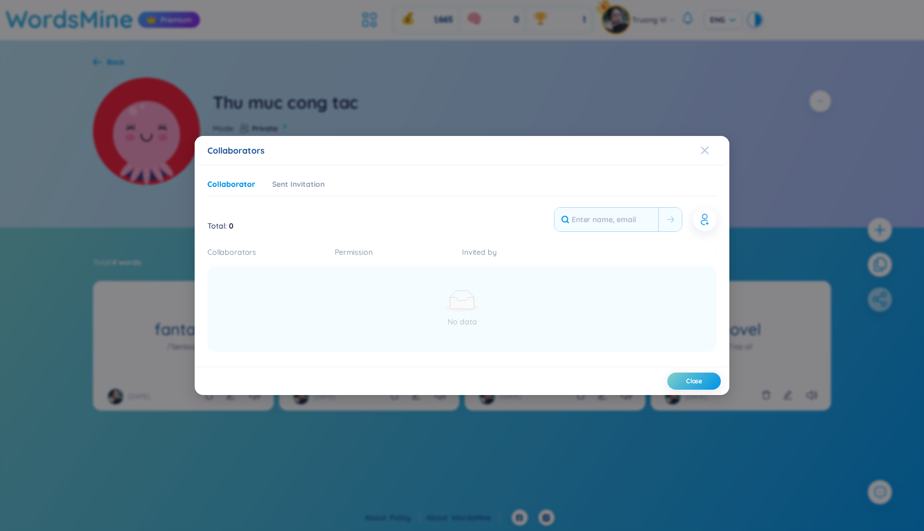
click at [714, 147] on span "Close" at bounding box center [715, 150] width 29 height 29
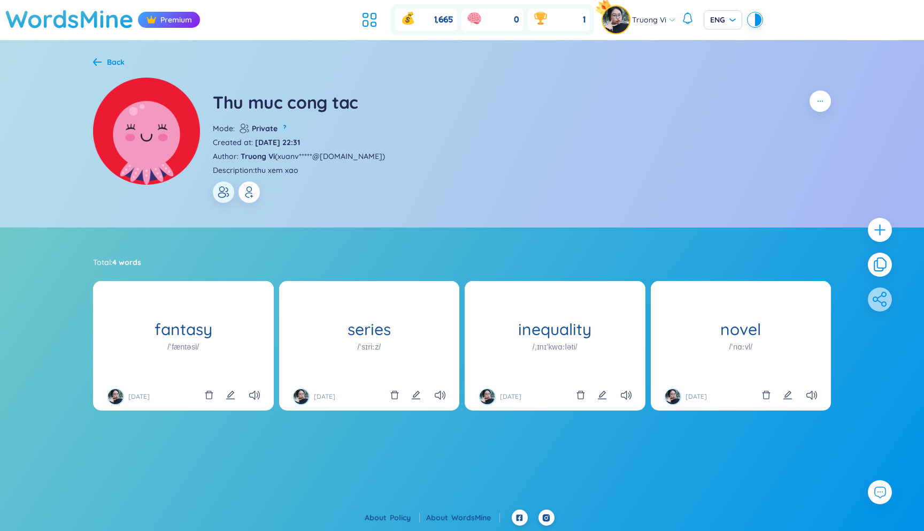
click at [252, 195] on icon "button" at bounding box center [249, 192] width 13 height 13
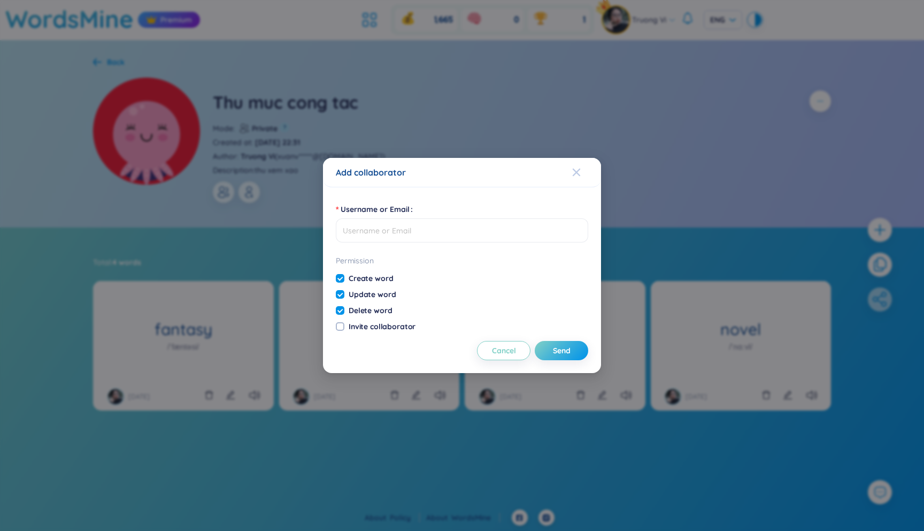
click at [579, 172] on icon "Close" at bounding box center [576, 172] width 9 height 9
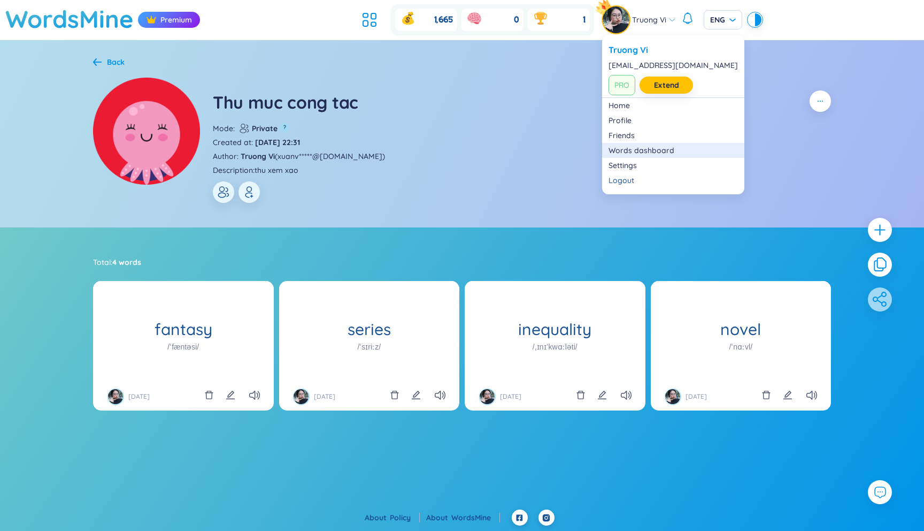
click at [630, 147] on link "Words dashboard" at bounding box center [673, 150] width 129 height 11
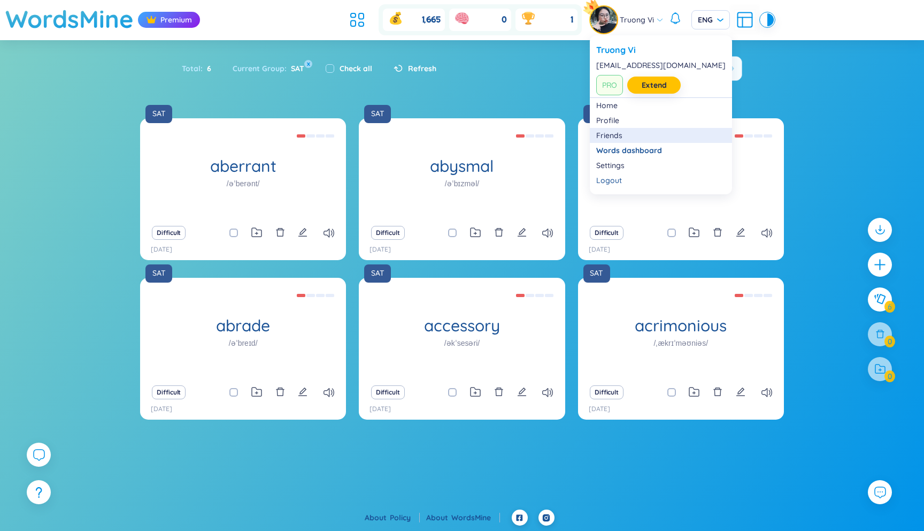
click at [614, 133] on div "Friends" at bounding box center [660, 135] width 129 height 11
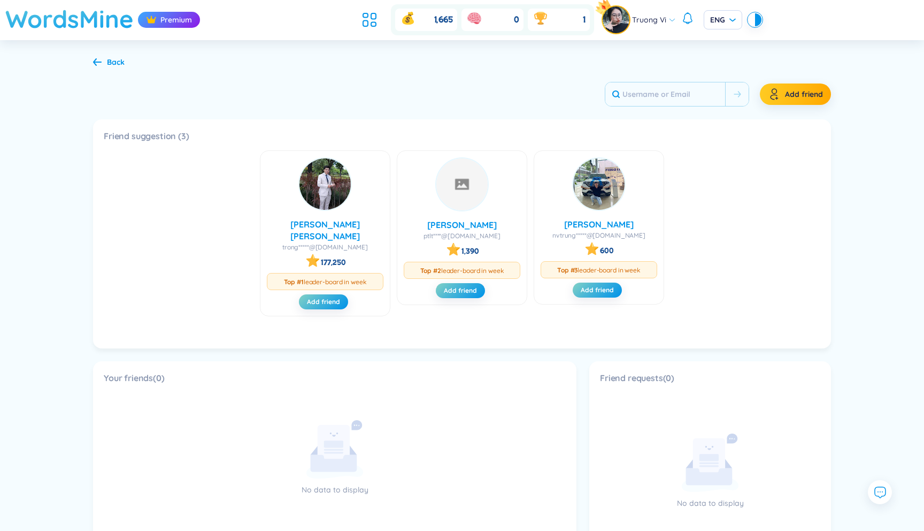
click at [48, 30] on h1 "WordsMine" at bounding box center [69, 19] width 128 height 38
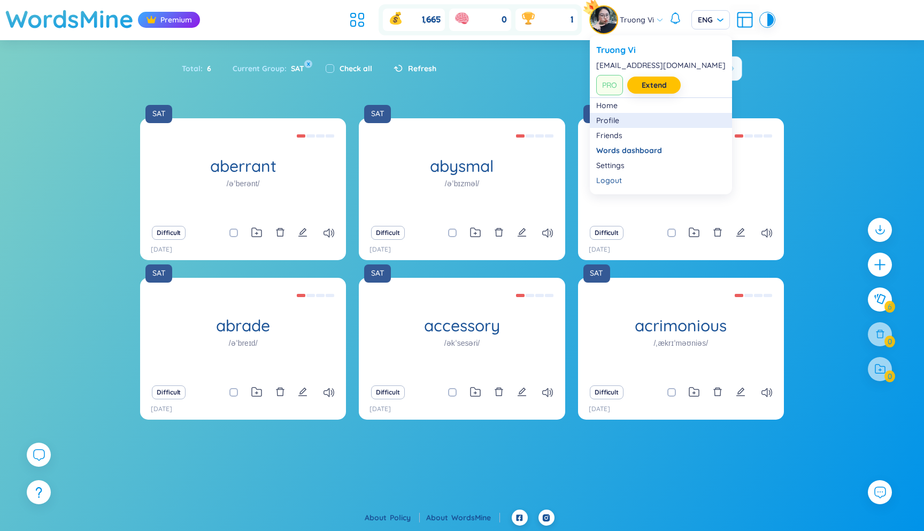
click at [614, 117] on link "Profile" at bounding box center [660, 120] width 129 height 11
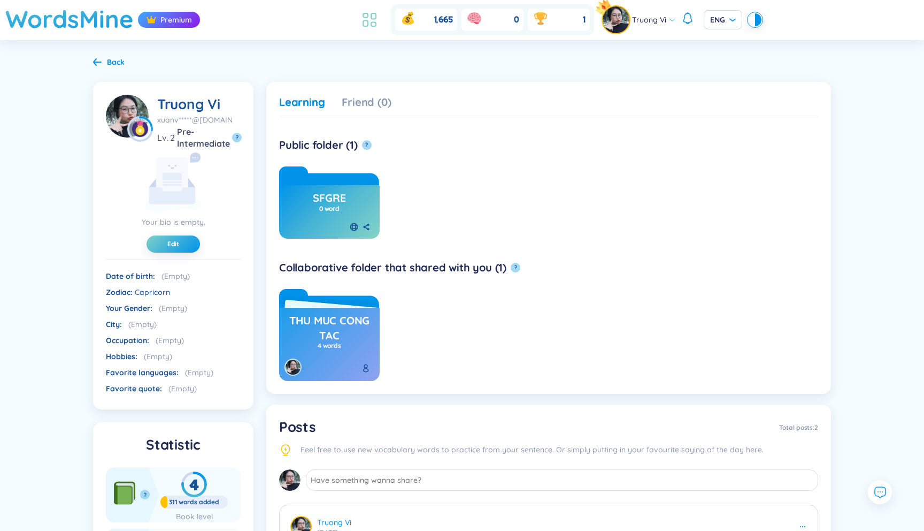
click at [368, 18] on icon at bounding box center [369, 19] width 19 height 19
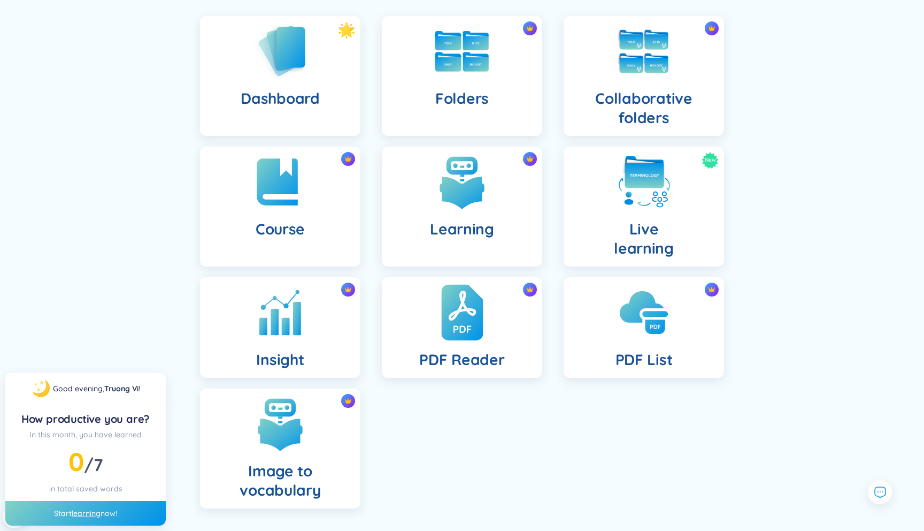
scroll to position [79, 0]
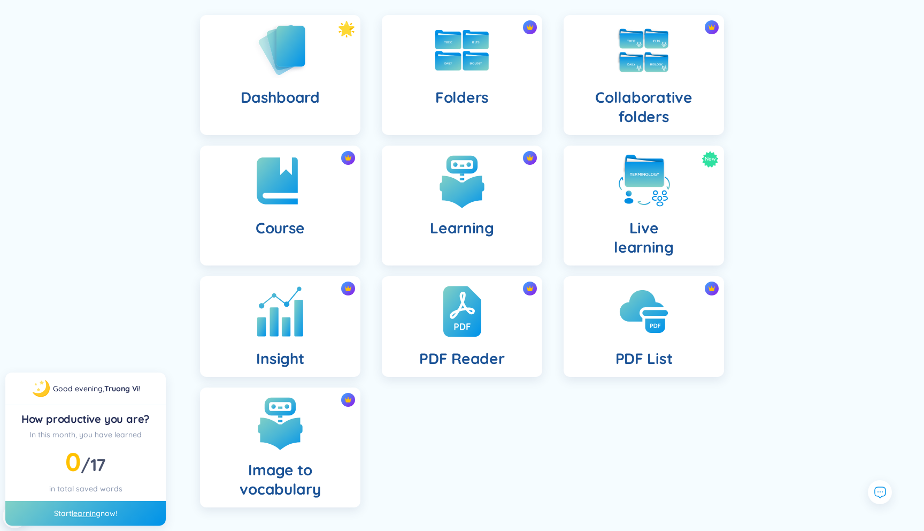
click at [317, 340] on div "Insight" at bounding box center [280, 326] width 160 height 101
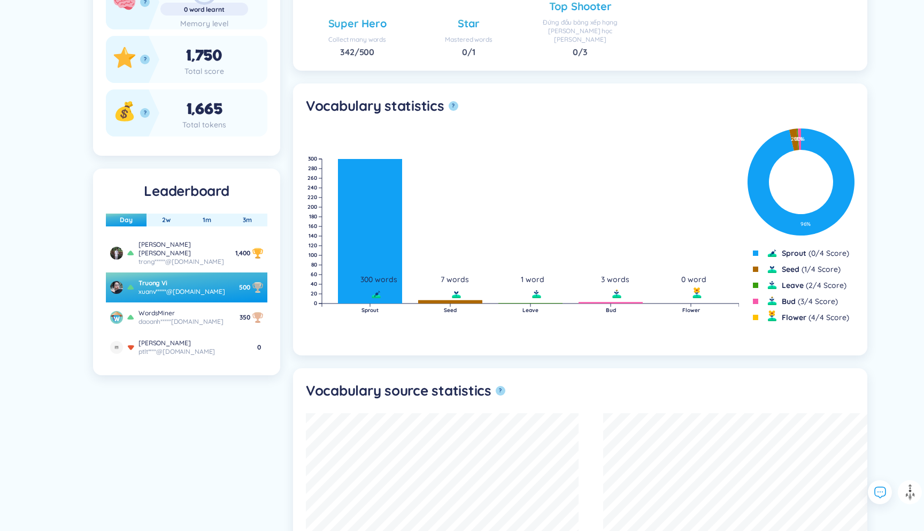
scroll to position [296, 0]
